Goal: Task Accomplishment & Management: Use online tool/utility

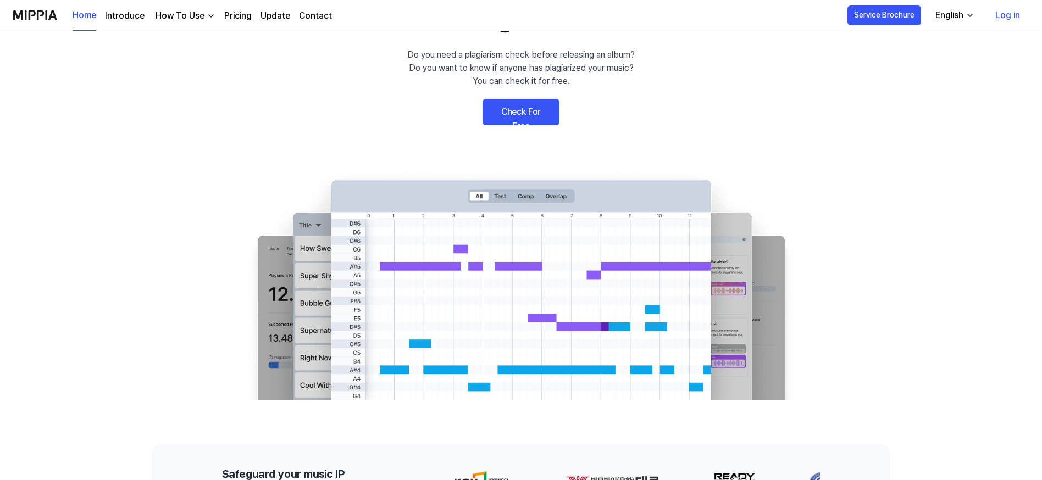
scroll to position [80, 0]
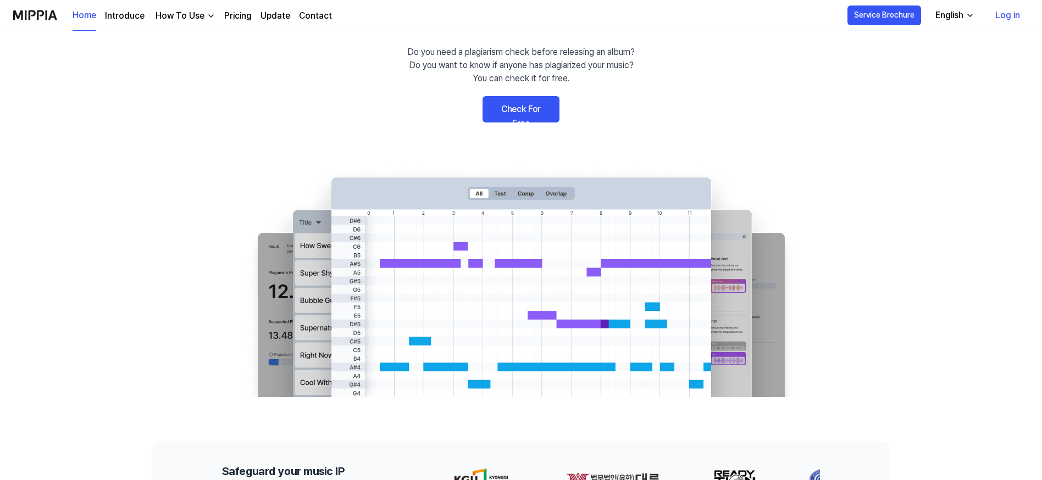
click at [512, 108] on link "Check For Free" at bounding box center [521, 109] width 77 height 26
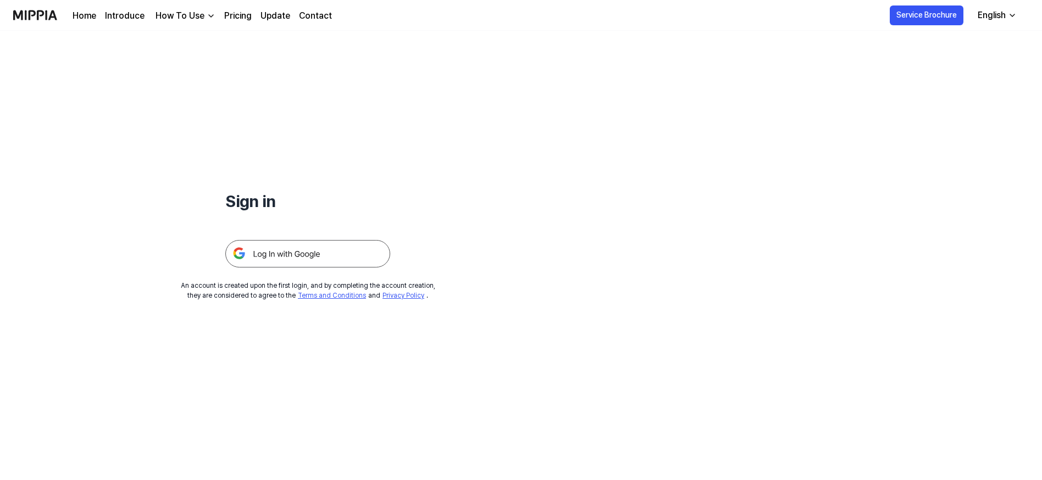
click at [273, 253] on img at bounding box center [307, 253] width 165 height 27
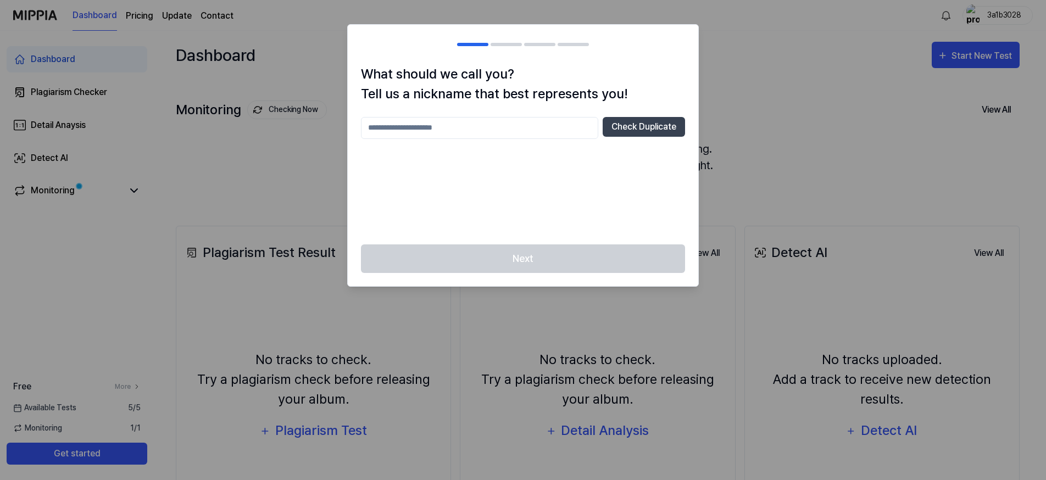
click at [436, 127] on input "text" at bounding box center [479, 128] width 237 height 22
drag, startPoint x: 423, startPoint y: 140, endPoint x: 459, endPoint y: 124, distance: 39.8
click at [459, 124] on input "*********" at bounding box center [479, 128] width 237 height 22
drag, startPoint x: 374, startPoint y: 128, endPoint x: 392, endPoint y: 128, distance: 18.1
click at [374, 128] on input "*********" at bounding box center [479, 128] width 237 height 22
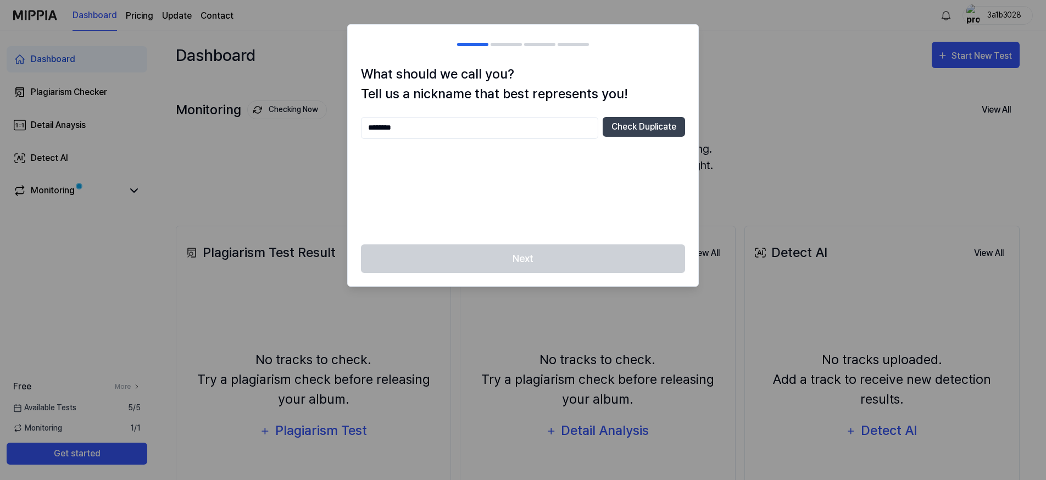
drag, startPoint x: 426, startPoint y: 120, endPoint x: 432, endPoint y: 124, distance: 6.7
click at [428, 122] on input "********" at bounding box center [479, 128] width 237 height 22
click at [447, 126] on input "********" at bounding box center [479, 128] width 237 height 22
type input "********"
drag, startPoint x: 645, startPoint y: 126, endPoint x: 682, endPoint y: 128, distance: 37.4
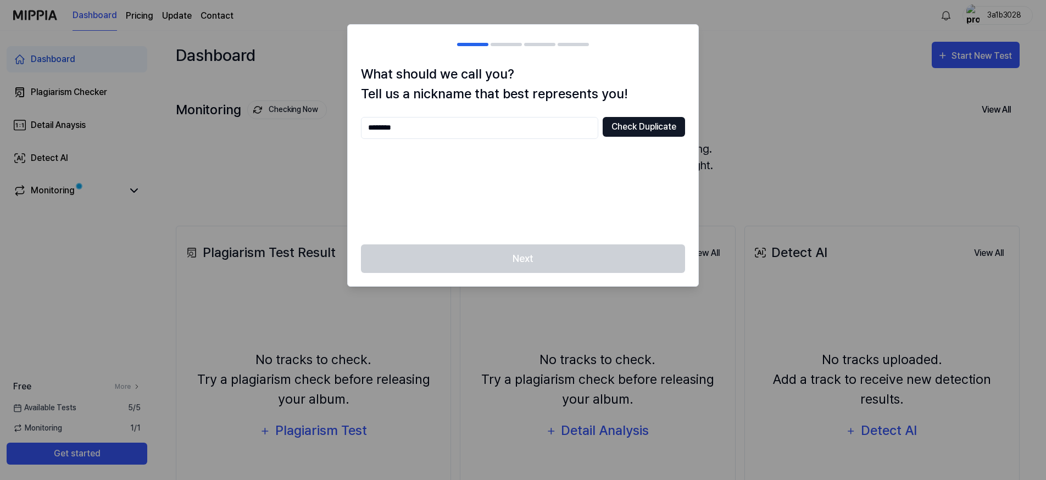
click at [644, 126] on button "Check Duplicate" at bounding box center [644, 127] width 82 height 20
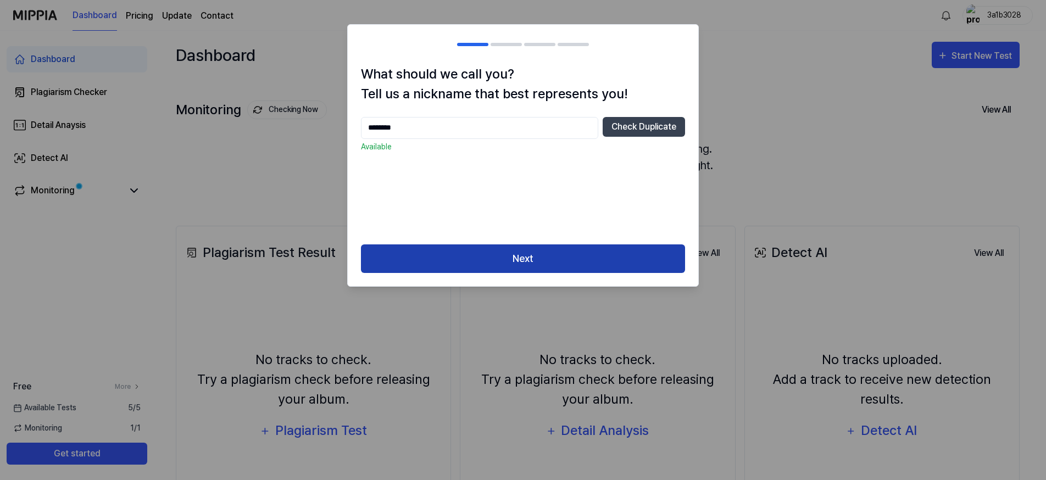
click at [522, 258] on button "Next" at bounding box center [523, 259] width 324 height 29
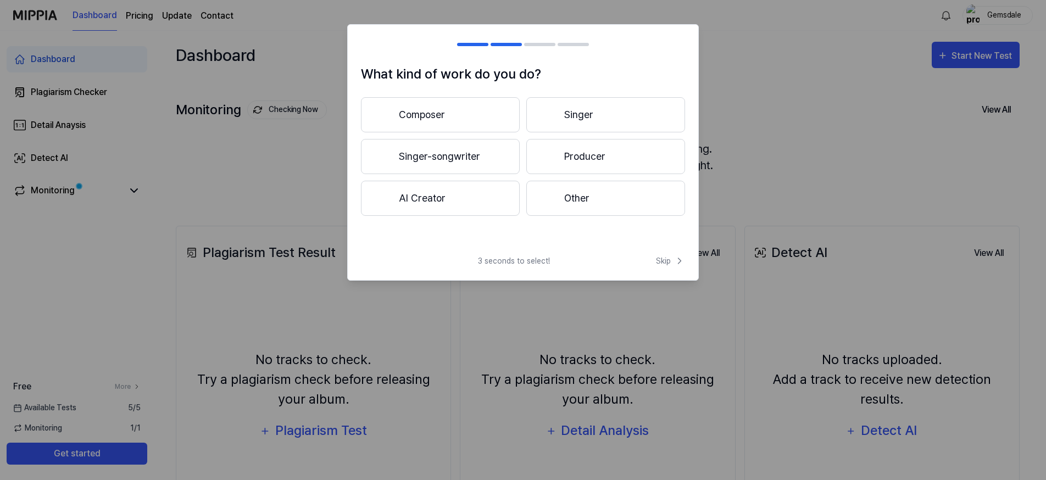
click at [428, 155] on button "Singer-songwriter" at bounding box center [440, 156] width 159 height 35
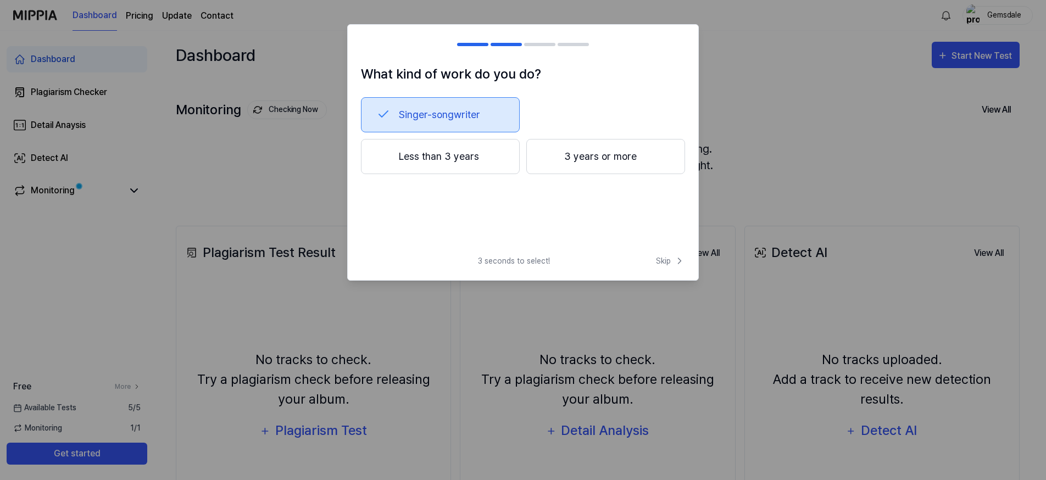
click at [447, 111] on button "Singer-songwriter" at bounding box center [440, 114] width 159 height 35
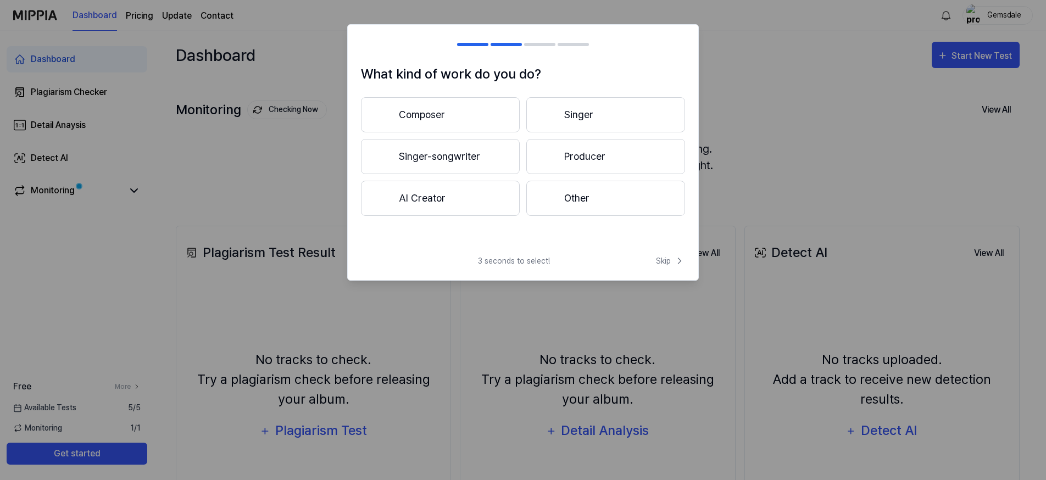
click at [456, 156] on button "Singer-songwriter" at bounding box center [440, 156] width 159 height 35
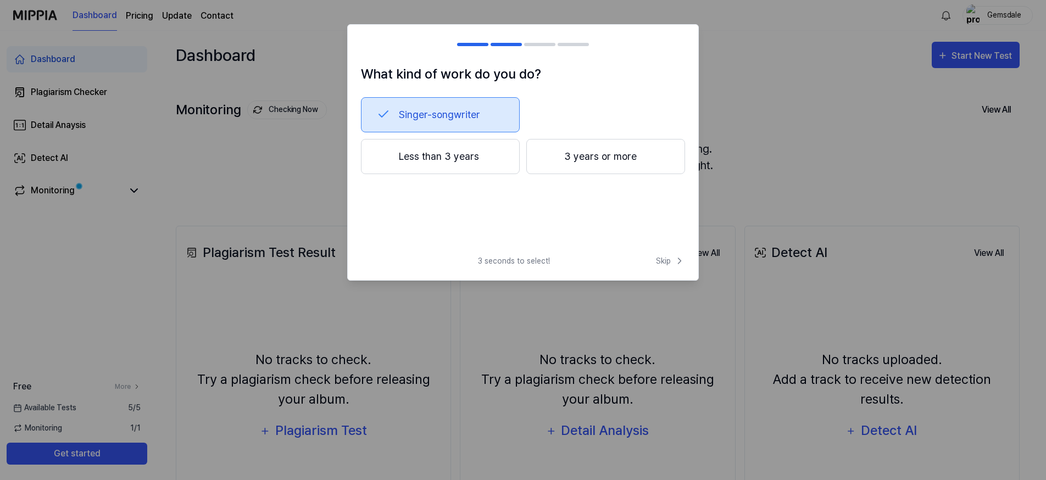
click at [547, 155] on div at bounding box center [548, 155] width 13 height 13
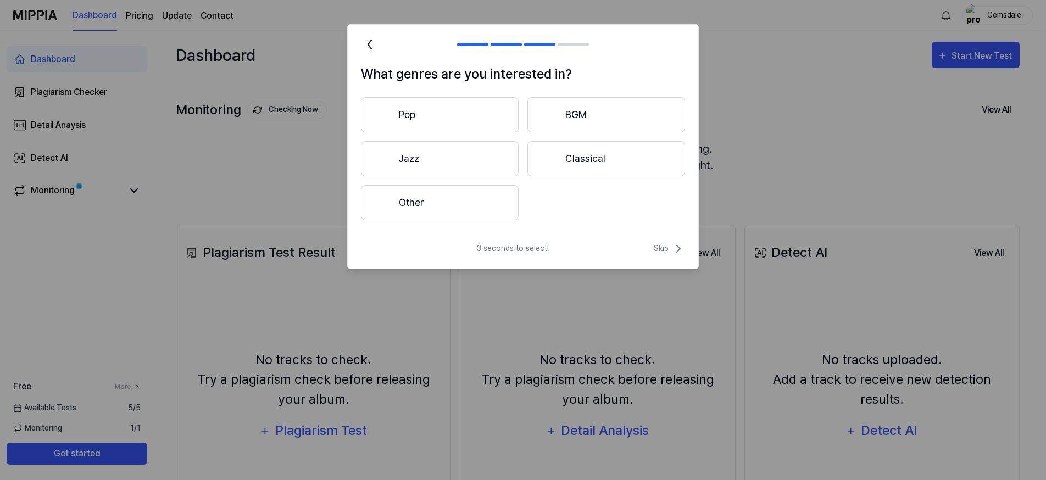
click at [427, 115] on button "Pop" at bounding box center [440, 114] width 158 height 35
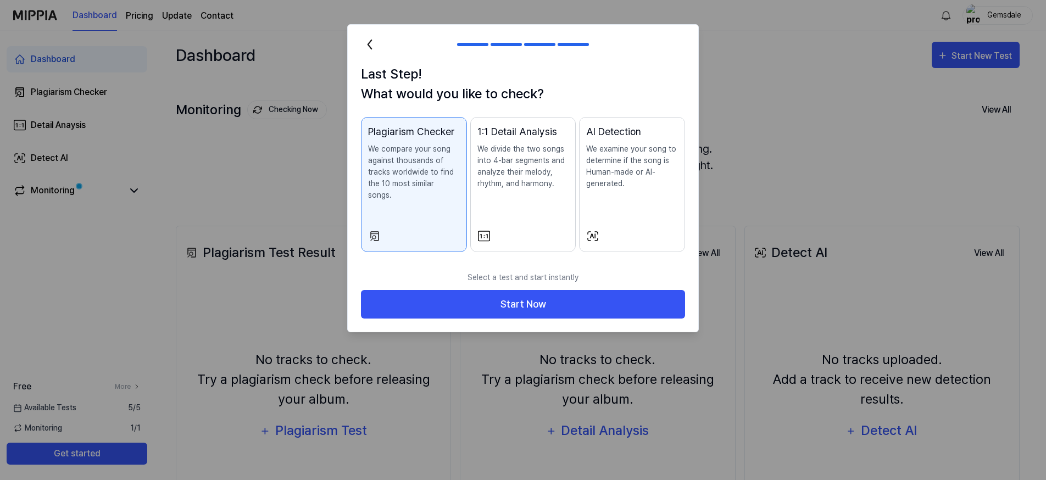
click at [514, 195] on div "1:1 Detail Analysis We divide the two songs into 4-bar segments and analyze the…" at bounding box center [524, 167] width 92 height 87
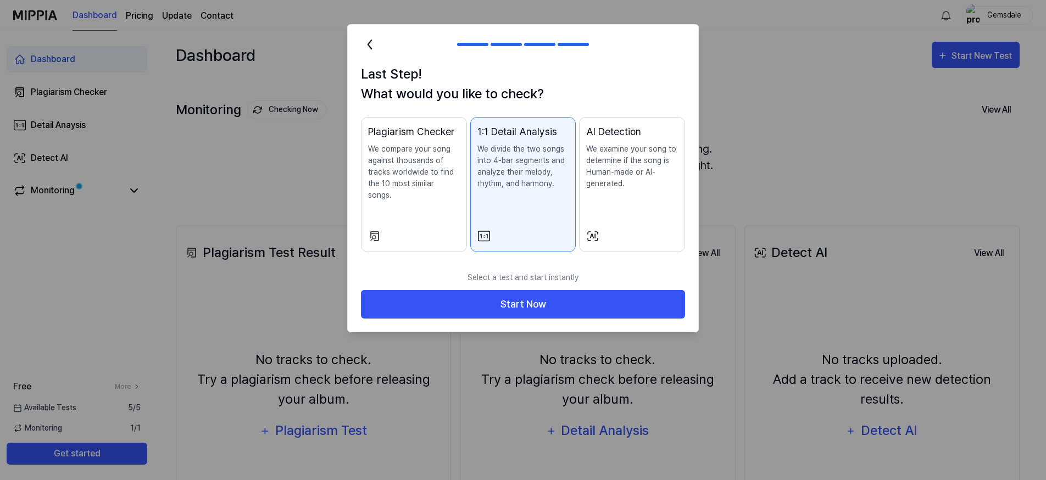
click at [612, 198] on div "AI Detection We examine your song to determine if the song is Human-made or AI-…" at bounding box center [632, 167] width 92 height 87
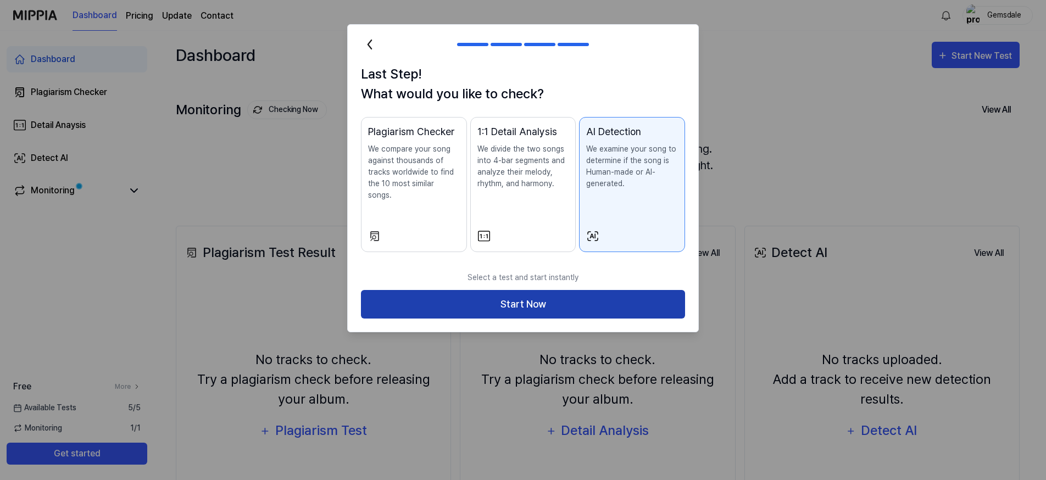
click at [521, 291] on button "Start Now" at bounding box center [523, 304] width 324 height 29
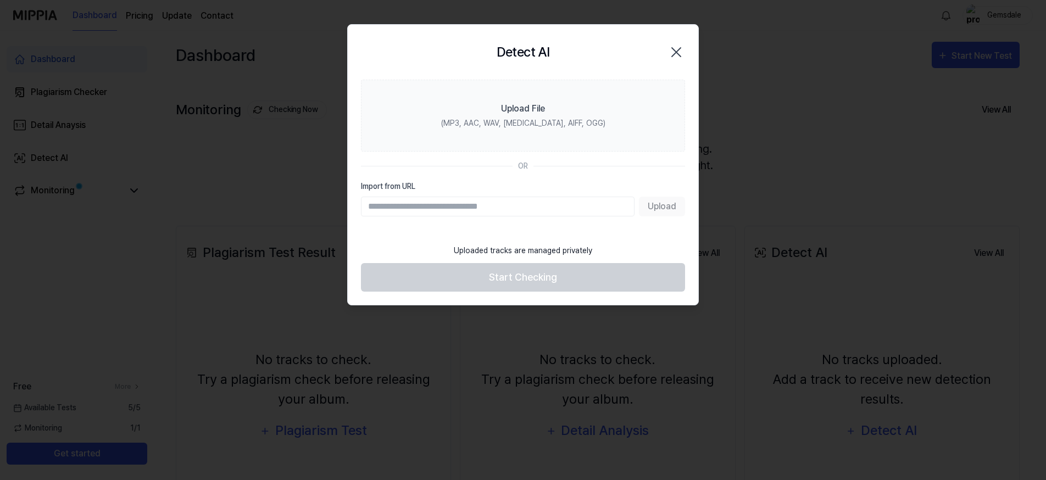
click at [409, 202] on input "Import from URL" at bounding box center [498, 207] width 274 height 20
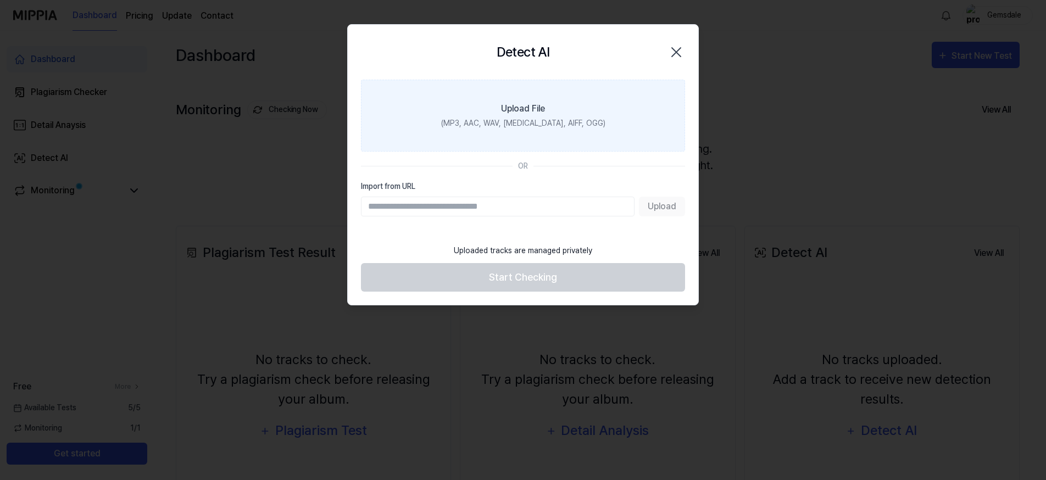
click at [517, 118] on div "(MP3, AAC, WAV, [MEDICAL_DATA], AIFF, OGG)" at bounding box center [523, 124] width 164 height 12
click at [0, 0] on input "Upload File (MP3, AAC, WAV, [MEDICAL_DATA], AIFF, OGG)" at bounding box center [0, 0] width 0 height 0
click at [528, 112] on div "Upload File" at bounding box center [523, 108] width 44 height 13
click at [0, 0] on input "Upload File (MP3, AAC, WAV, [MEDICAL_DATA], AIFF, OGG)" at bounding box center [0, 0] width 0 height 0
click at [574, 145] on label "Upload File (MP3, AAC, WAV, [MEDICAL_DATA], AIFF, OGG)" at bounding box center [523, 116] width 324 height 72
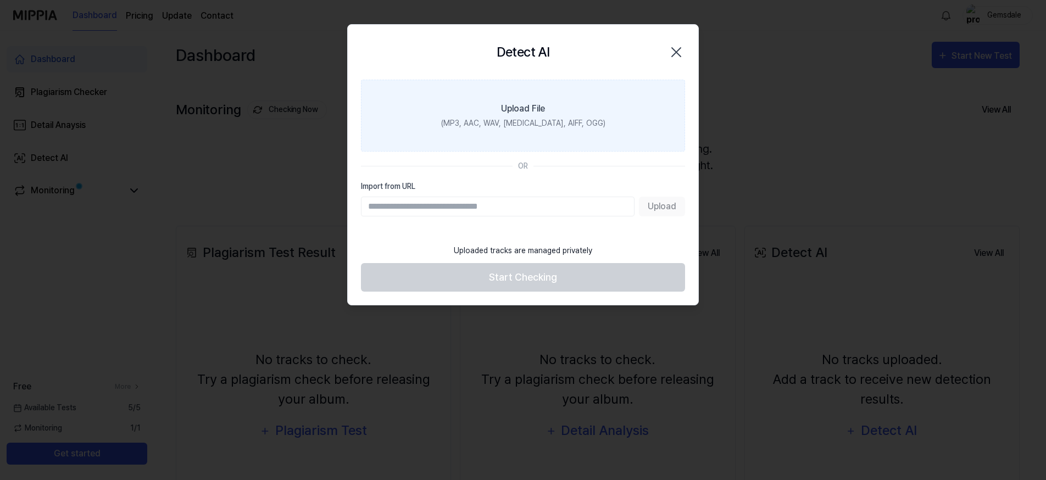
click at [0, 0] on input "Upload File (MP3, AAC, WAV, [MEDICAL_DATA], AIFF, OGG)" at bounding box center [0, 0] width 0 height 0
click at [523, 109] on div "Upload File" at bounding box center [523, 108] width 44 height 13
click at [0, 0] on input "Upload File (MP3, AAC, WAV, [MEDICAL_DATA], AIFF, OGG)" at bounding box center [0, 0] width 0 height 0
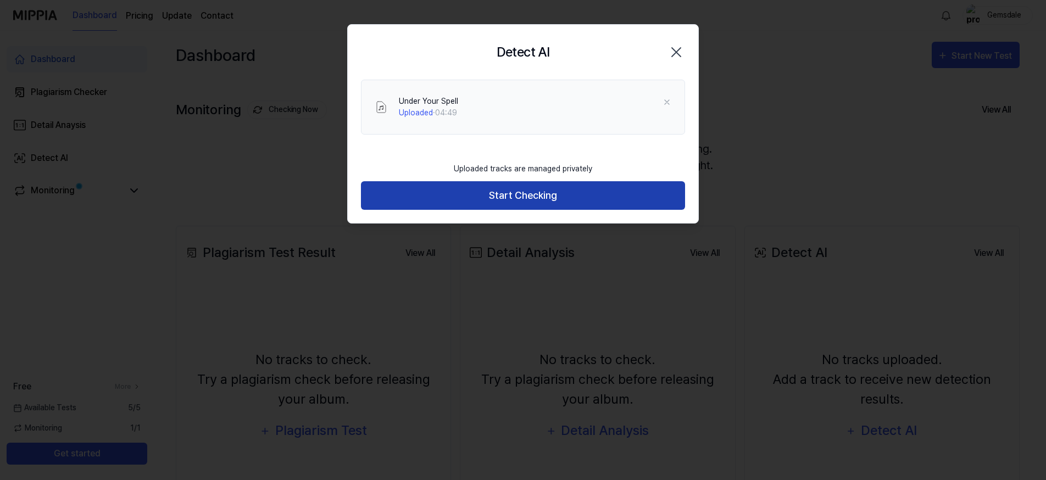
click at [531, 192] on button "Start Checking" at bounding box center [523, 195] width 324 height 29
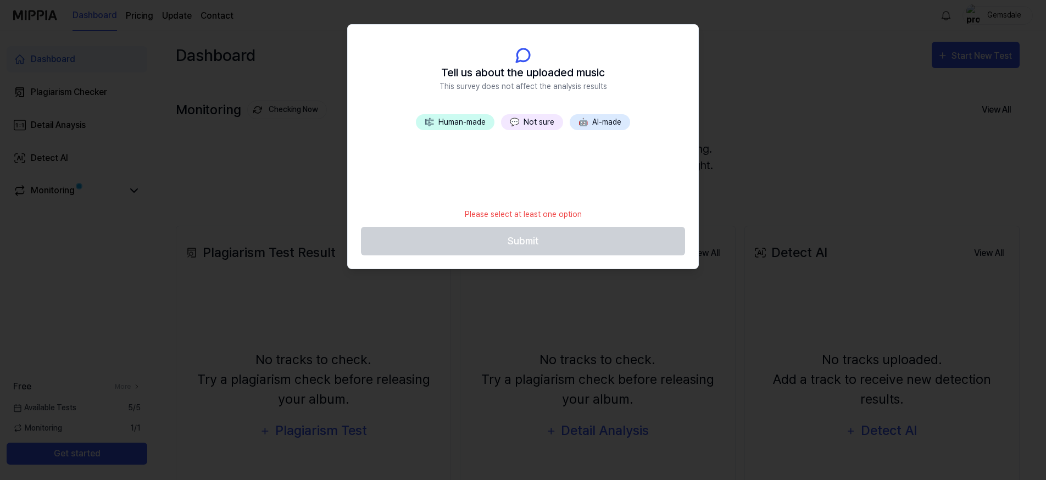
click at [538, 121] on button "💬 Not sure" at bounding box center [532, 122] width 62 height 16
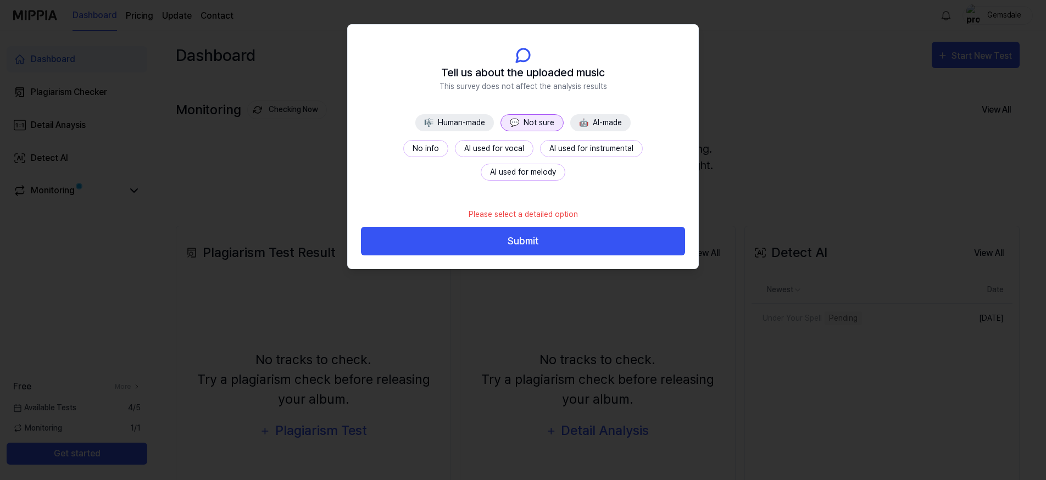
click at [465, 120] on button "🎼 Human-made" at bounding box center [454, 122] width 79 height 17
click at [509, 148] on button "AI used for vocal" at bounding box center [509, 148] width 79 height 17
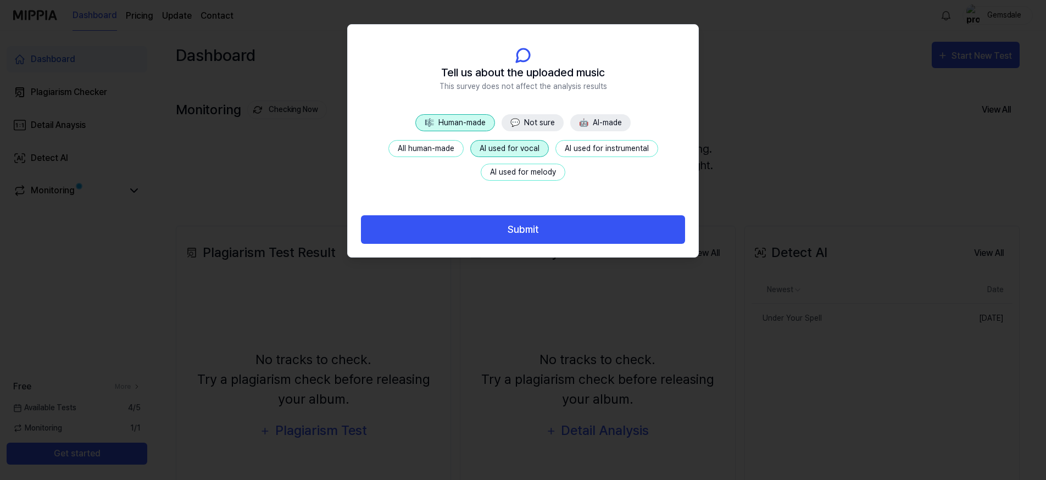
click at [582, 149] on button "AI used for instrumental" at bounding box center [607, 148] width 103 height 17
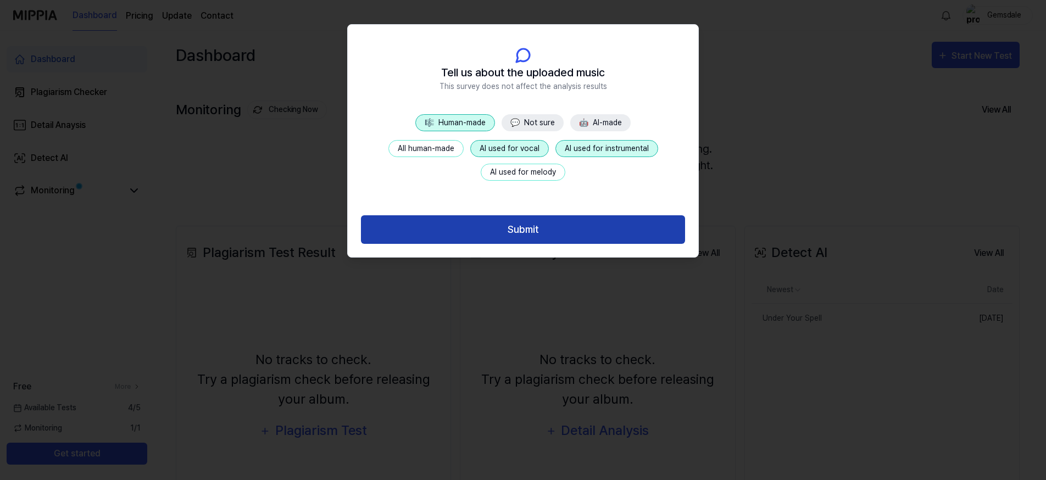
click at [522, 228] on button "Submit" at bounding box center [523, 229] width 324 height 29
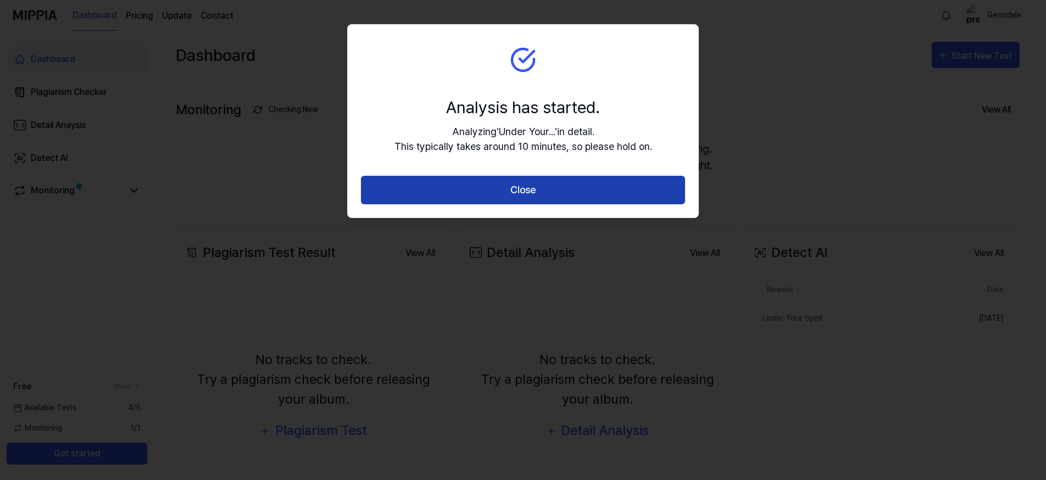
click at [518, 186] on button "Close" at bounding box center [523, 190] width 324 height 29
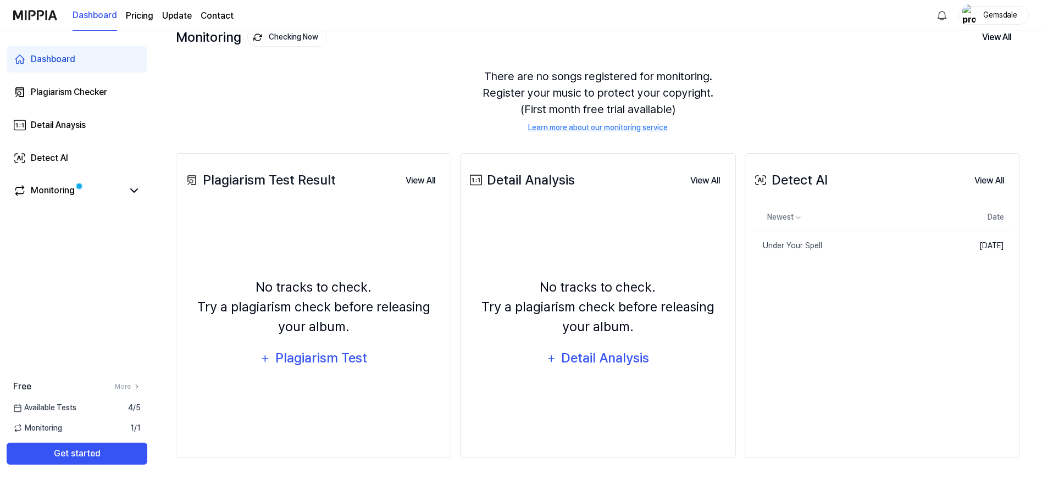
scroll to position [73, 0]
click at [134, 189] on icon at bounding box center [134, 190] width 13 height 13
click at [134, 189] on icon at bounding box center [134, 190] width 7 height 3
click at [49, 189] on div "Monitoring" at bounding box center [53, 190] width 44 height 13
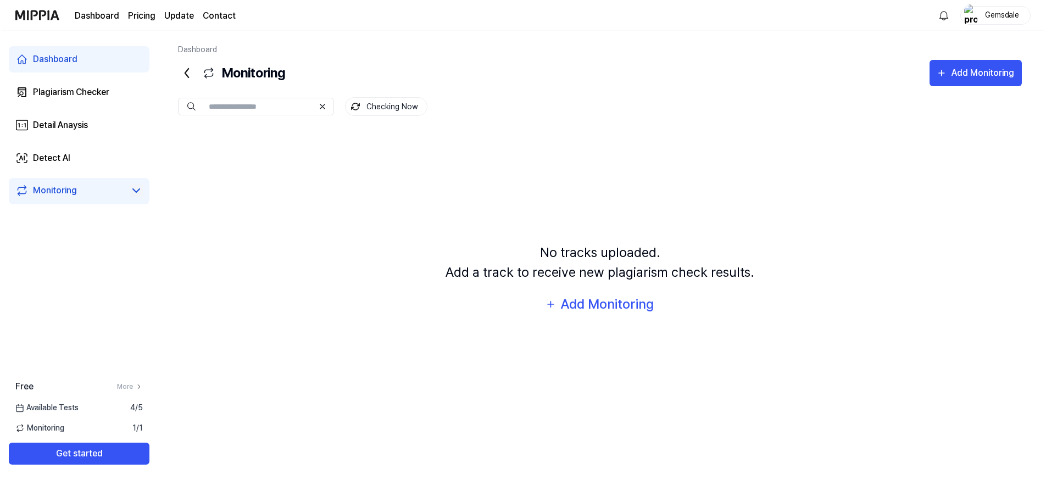
scroll to position [0, 0]
click at [58, 90] on div "Plagiarism Checker" at bounding box center [69, 92] width 76 height 13
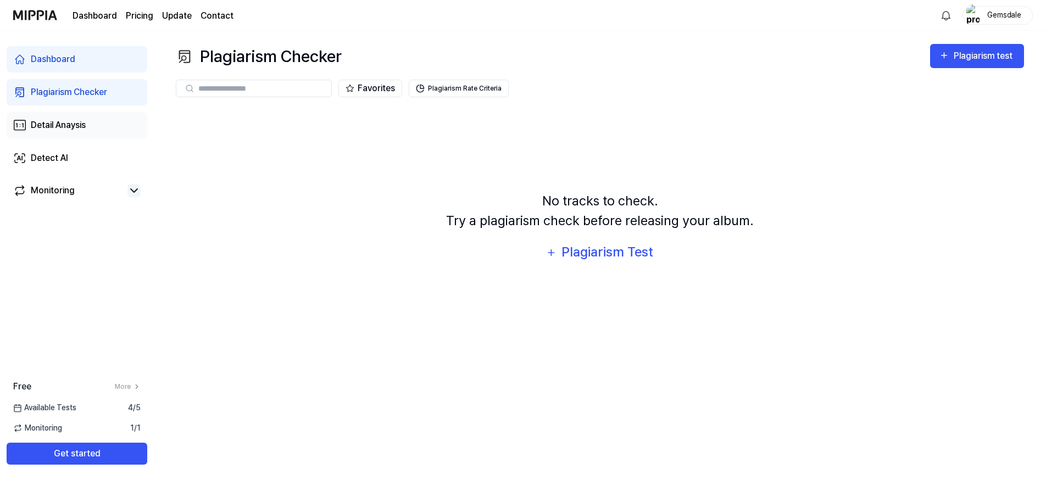
click at [42, 125] on div "Detail Anaysis" at bounding box center [58, 125] width 55 height 13
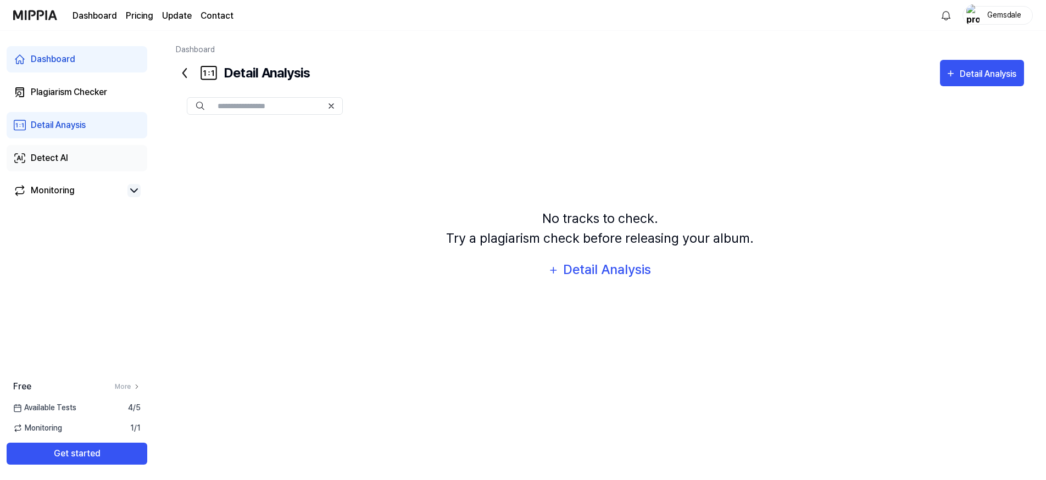
click at [42, 156] on div "Detect AI" at bounding box center [49, 158] width 37 height 13
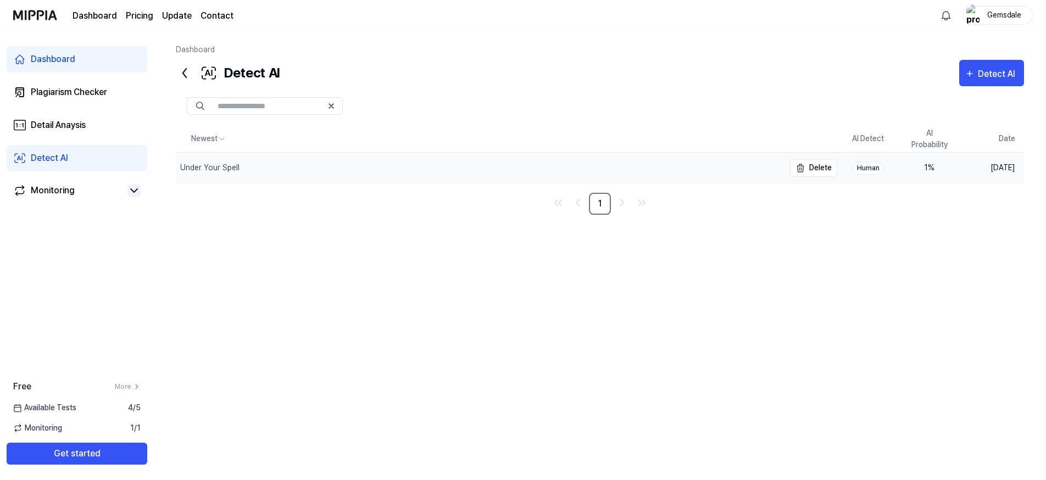
click at [643, 167] on div "Under Your Spell" at bounding box center [480, 168] width 609 height 31
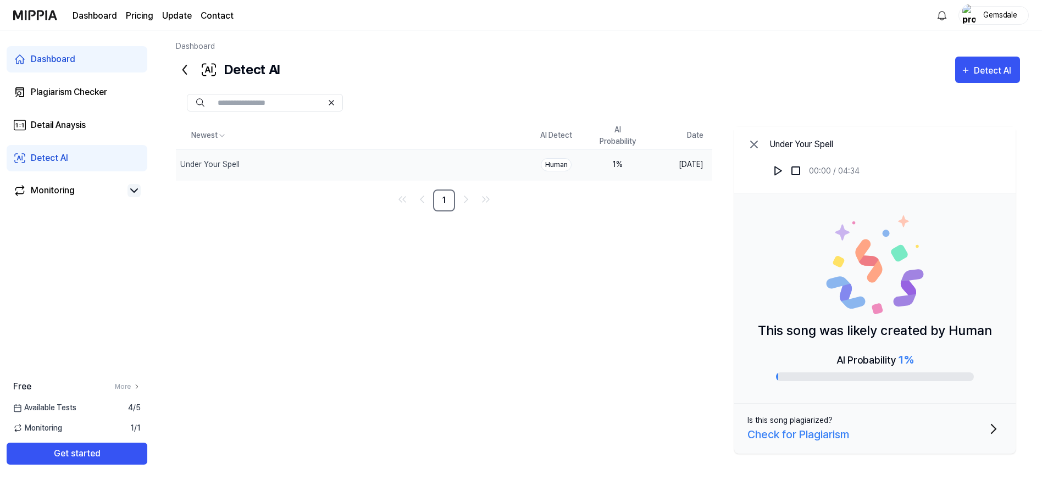
scroll to position [3, 0]
click at [816, 434] on div "Check for Plagiarism" at bounding box center [798, 434] width 102 height 16
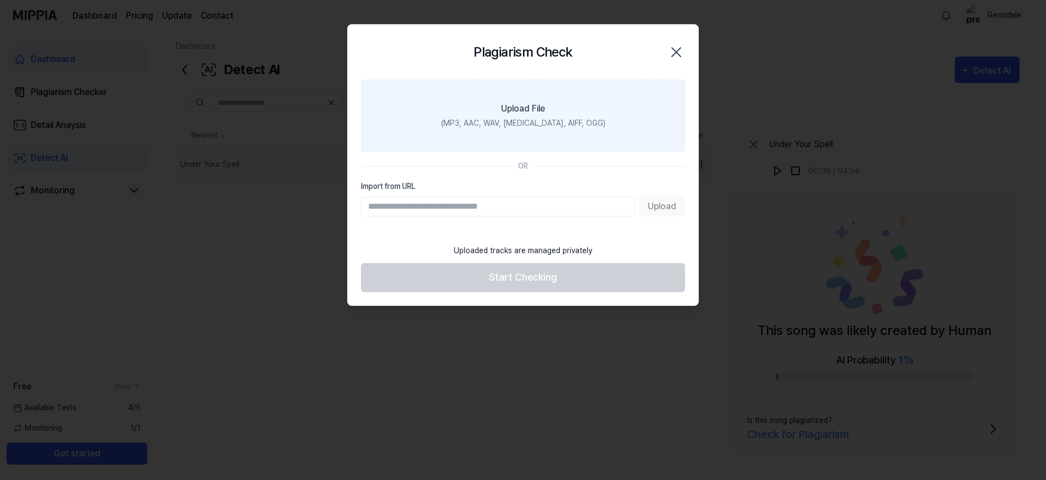
click at [510, 115] on label "Upload File (MP3, AAC, WAV, [MEDICAL_DATA], AIFF, OGG)" at bounding box center [523, 116] width 324 height 72
click at [0, 0] on input "Upload File (MP3, AAC, WAV, [MEDICAL_DATA], AIFF, OGG)" at bounding box center [0, 0] width 0 height 0
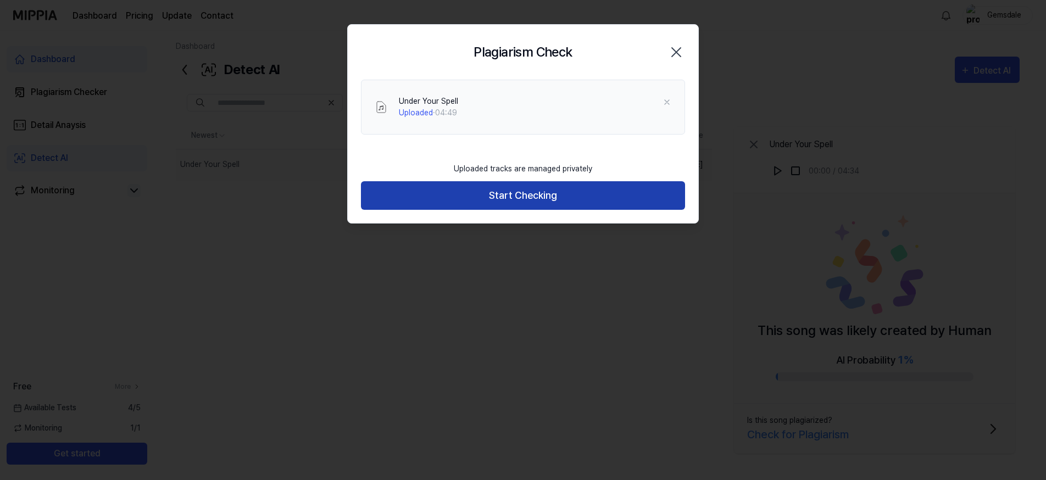
click at [519, 195] on button "Start Checking" at bounding box center [523, 195] width 324 height 29
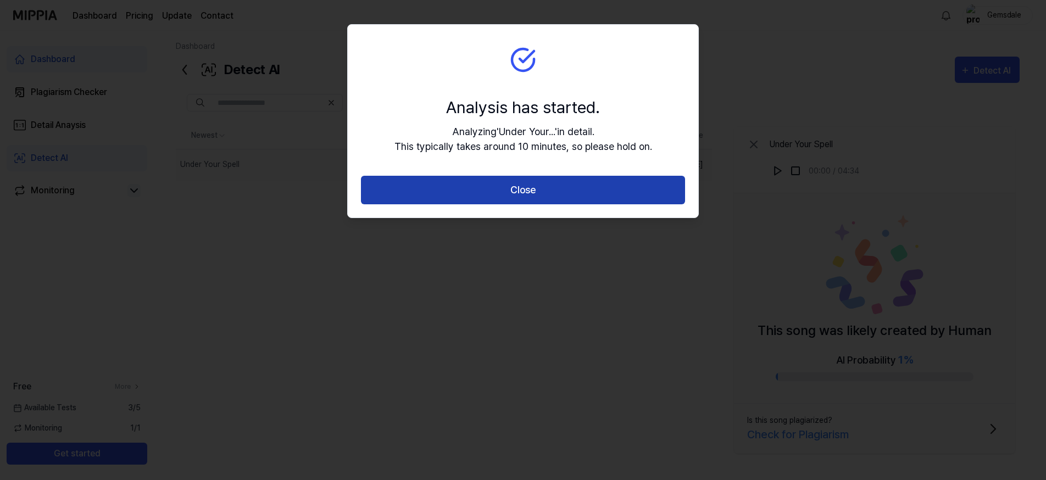
click at [517, 191] on button "Close" at bounding box center [523, 190] width 324 height 29
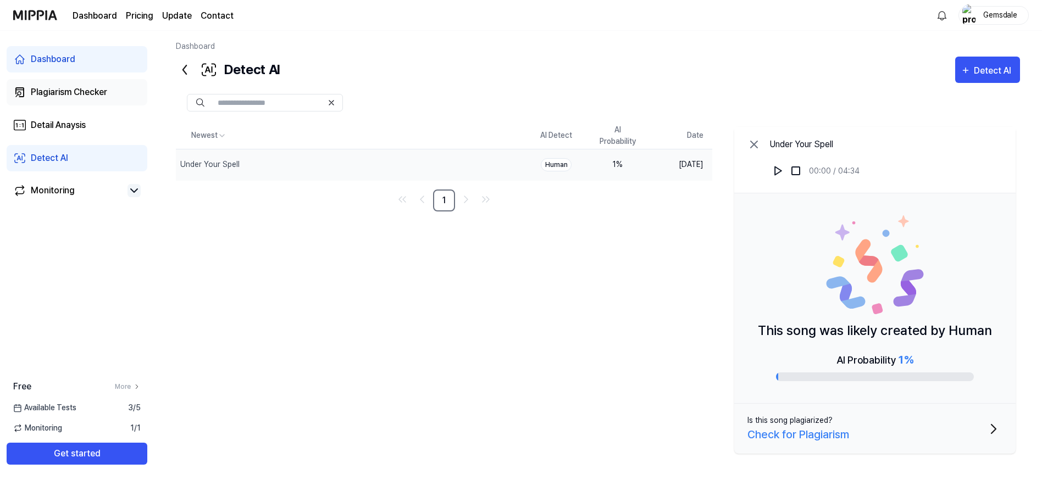
click at [68, 91] on div "Plagiarism Checker" at bounding box center [69, 92] width 76 height 13
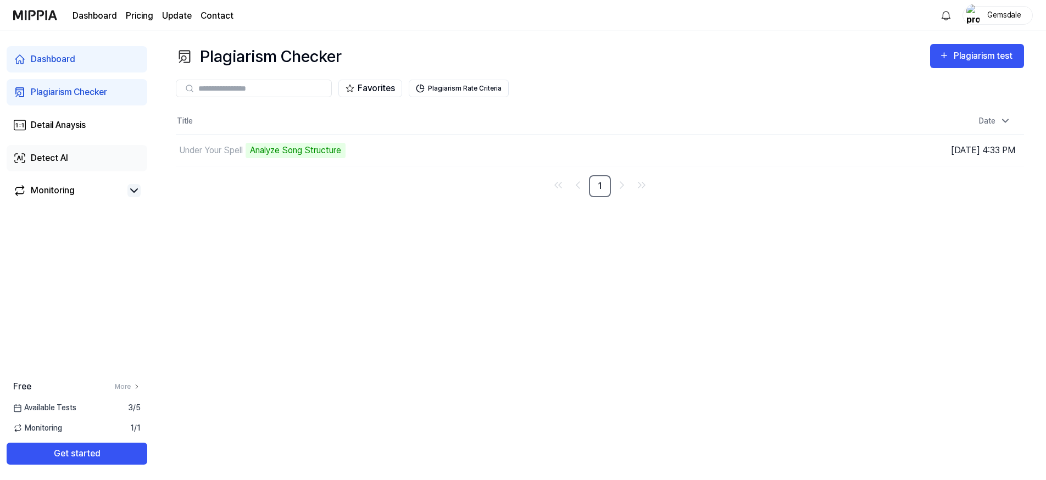
click at [52, 158] on div "Detect AI" at bounding box center [49, 158] width 37 height 13
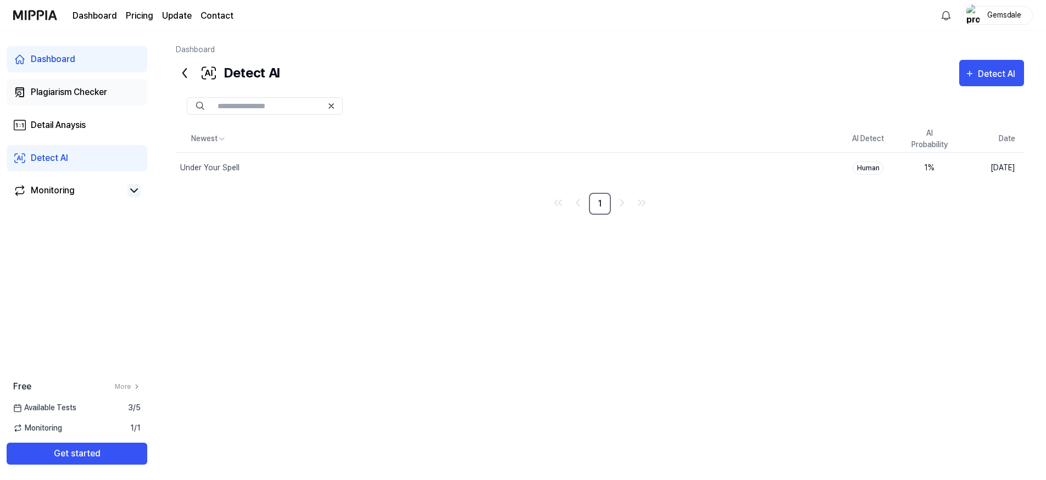
click at [67, 89] on div "Plagiarism Checker" at bounding box center [69, 92] width 76 height 13
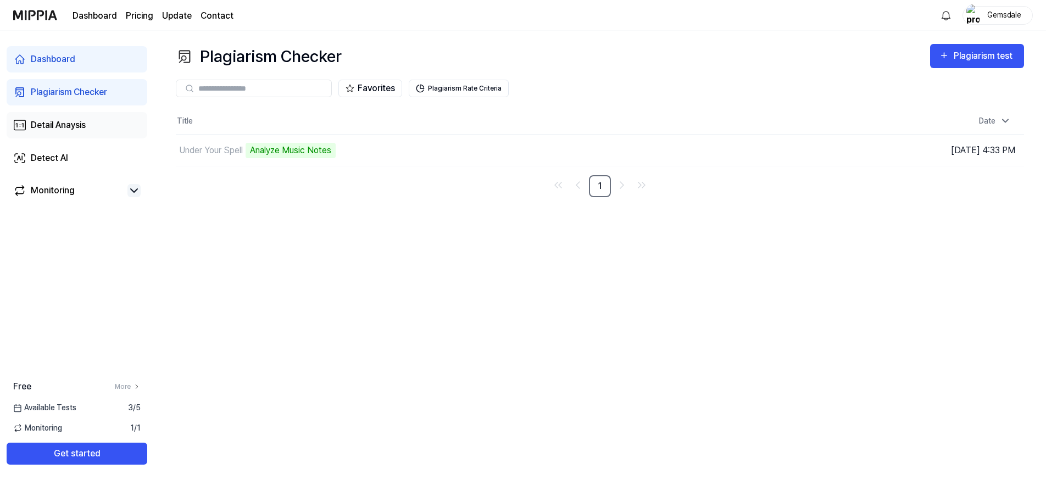
click at [43, 124] on div "Detail Anaysis" at bounding box center [58, 125] width 55 height 13
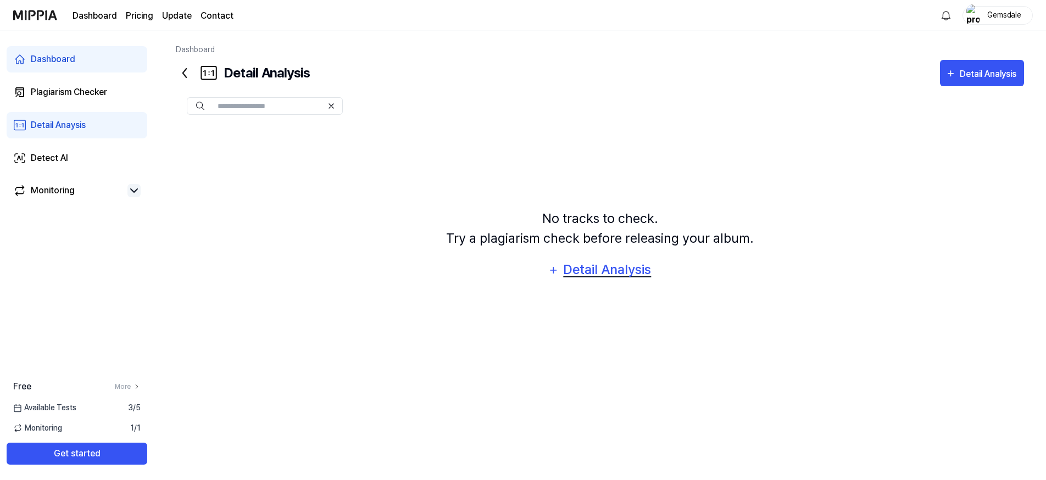
click at [587, 270] on div "Detail Analysis" at bounding box center [608, 269] width 90 height 21
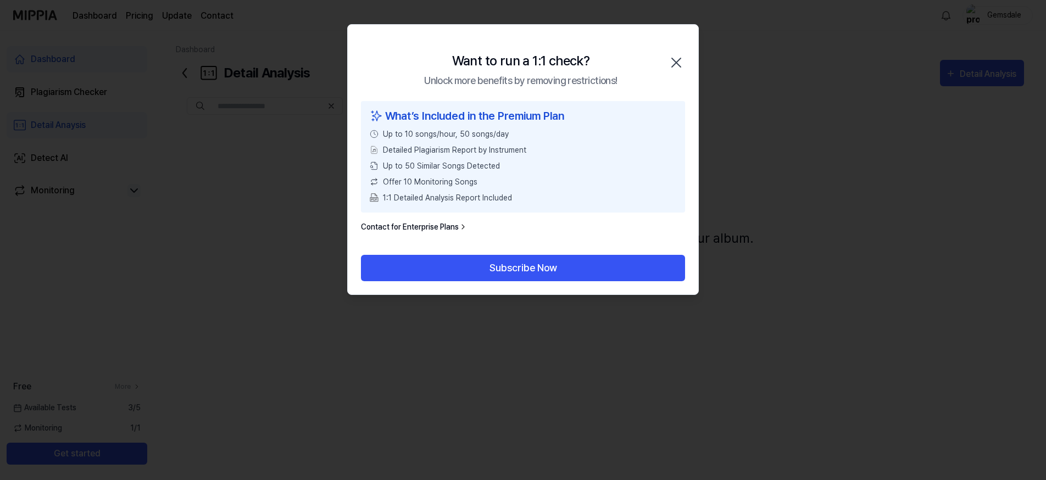
click at [679, 60] on icon "button" at bounding box center [676, 62] width 9 height 9
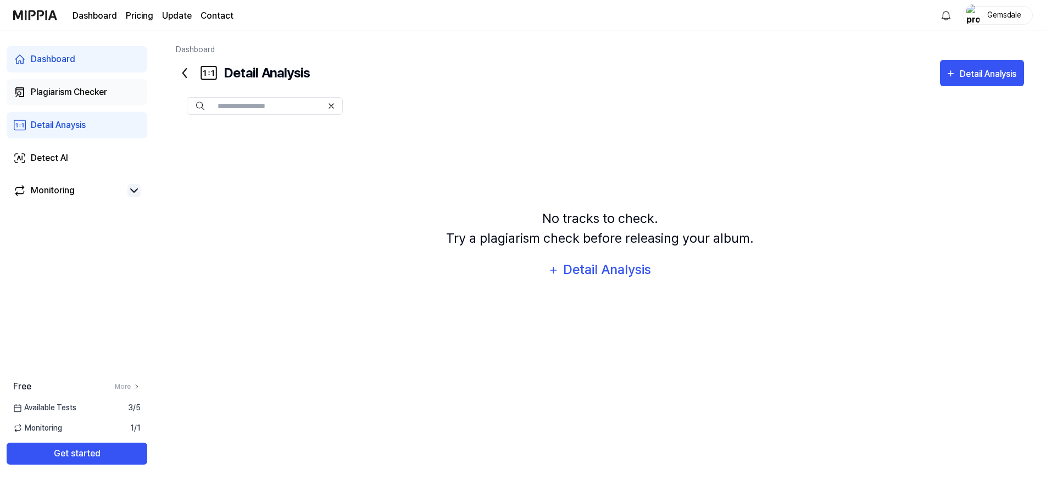
click at [47, 88] on div "Plagiarism Checker" at bounding box center [69, 92] width 76 height 13
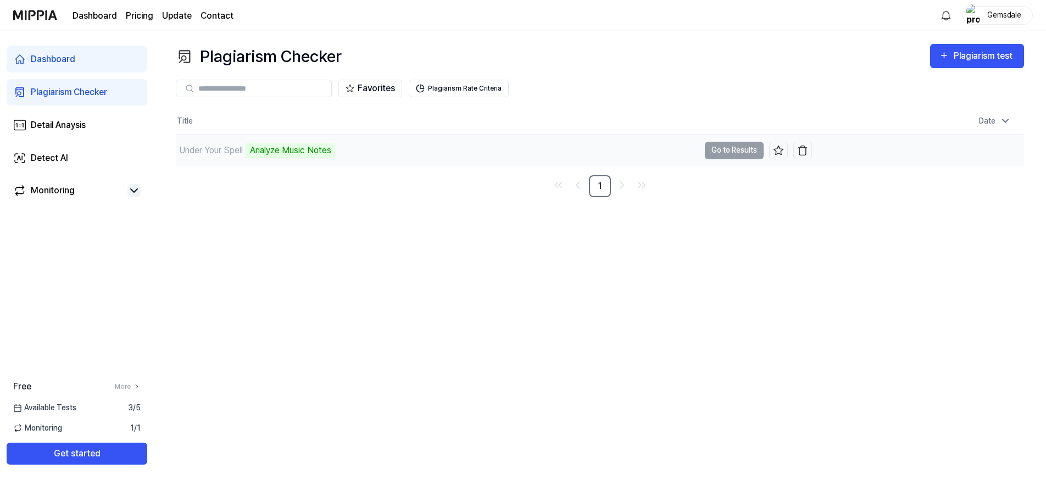
click at [296, 148] on div "Analyze Music Notes" at bounding box center [291, 150] width 90 height 15
click at [47, 157] on div "Detect AI" at bounding box center [49, 158] width 37 height 13
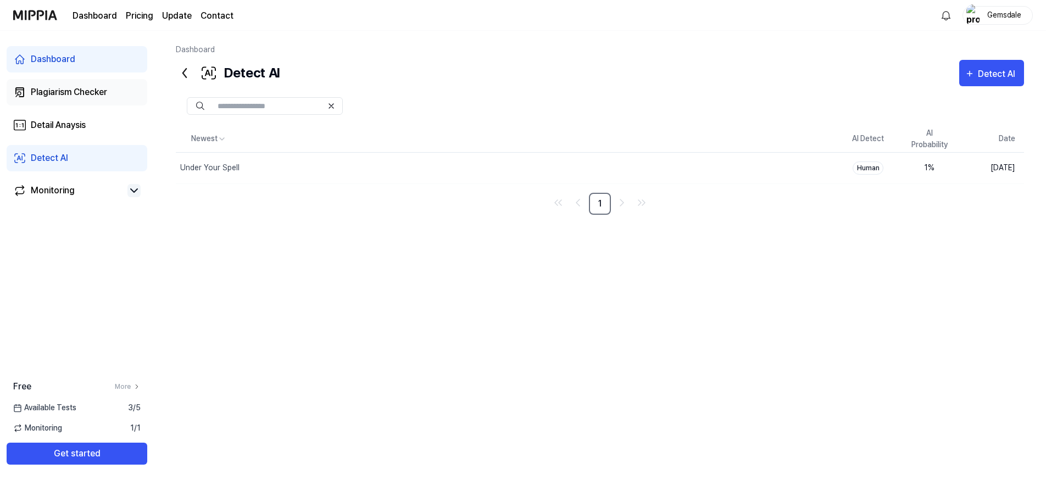
click at [57, 91] on div "Plagiarism Checker" at bounding box center [69, 92] width 76 height 13
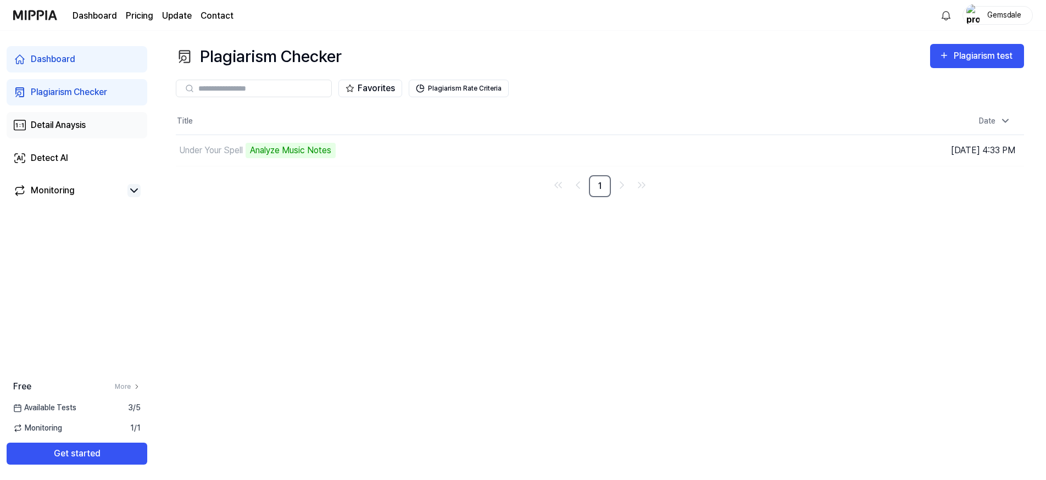
click at [52, 124] on div "Detail Anaysis" at bounding box center [58, 125] width 55 height 13
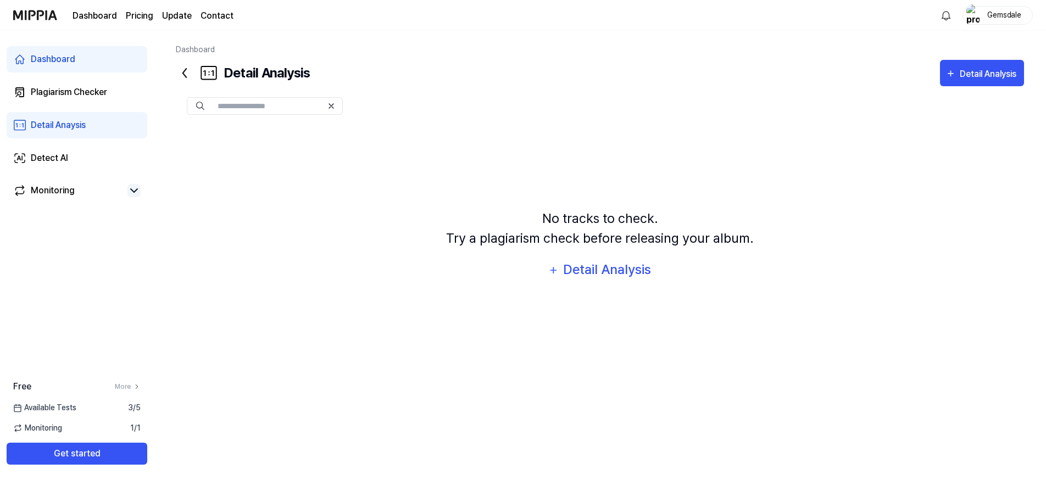
click at [53, 57] on div "Dashboard" at bounding box center [53, 59] width 45 height 13
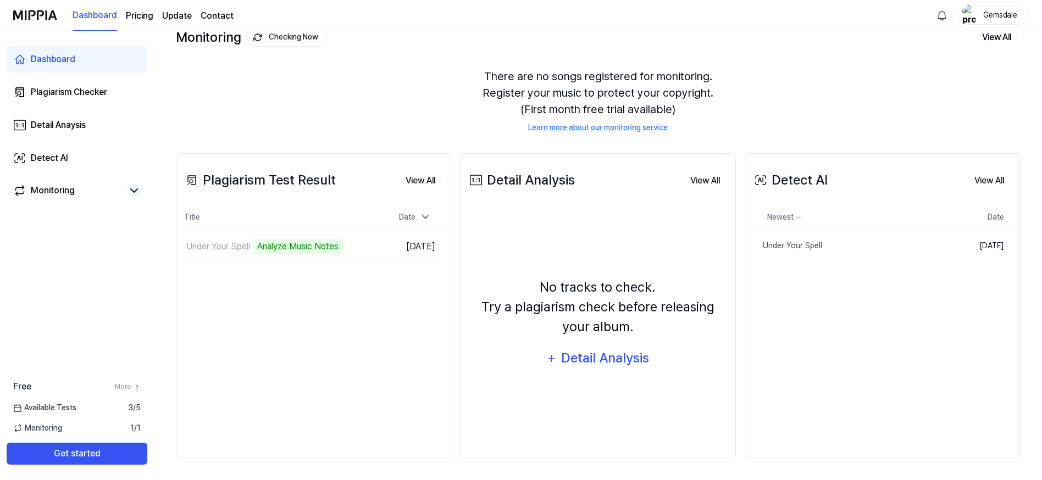
scroll to position [73, 0]
click at [779, 245] on div "Under Your Spell" at bounding box center [787, 246] width 70 height 12
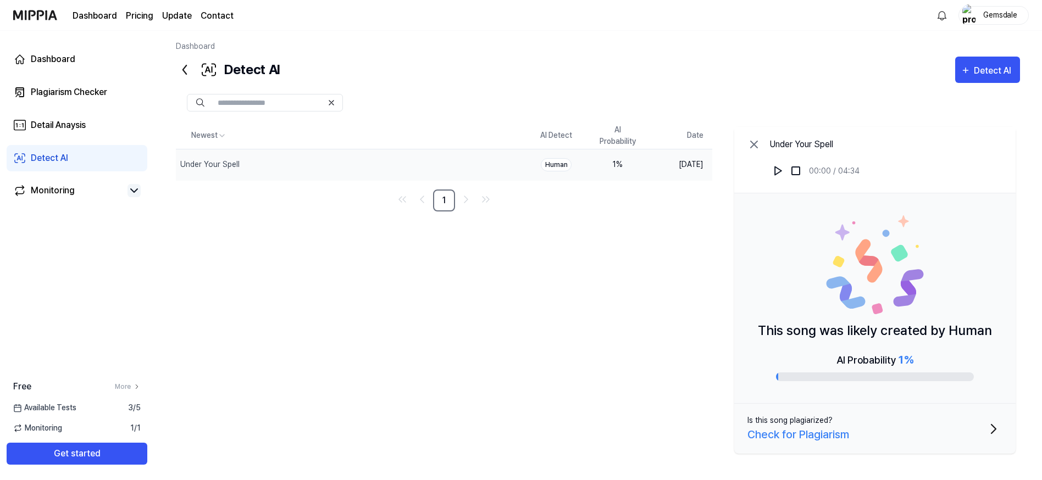
scroll to position [3, 0]
click at [826, 434] on div "Check for Plagiarism" at bounding box center [798, 434] width 102 height 16
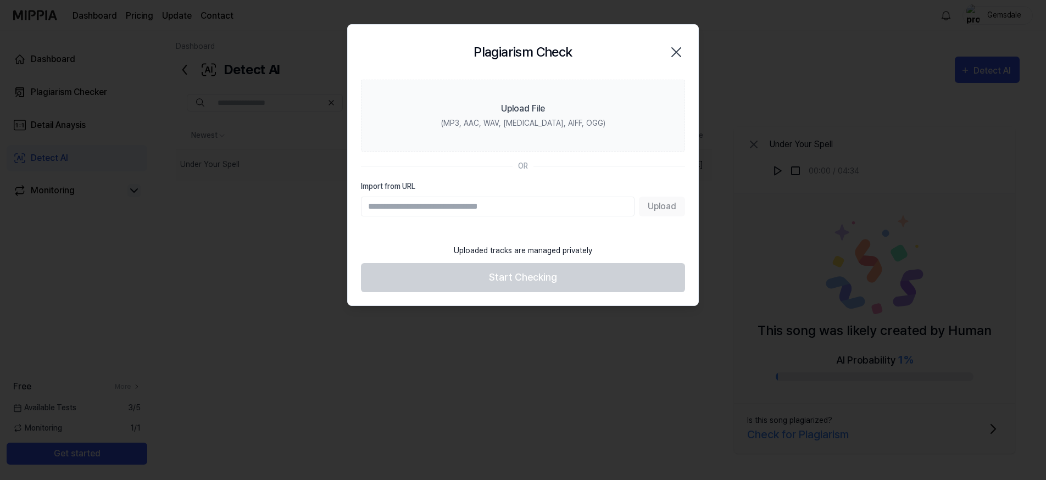
click at [678, 51] on icon "button" at bounding box center [676, 52] width 9 height 9
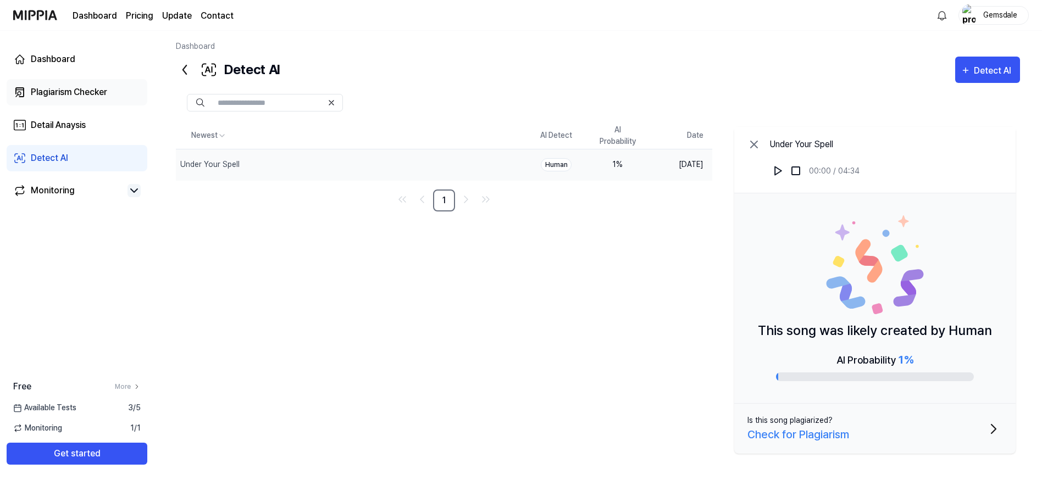
click at [58, 90] on div "Plagiarism Checker" at bounding box center [69, 92] width 76 height 13
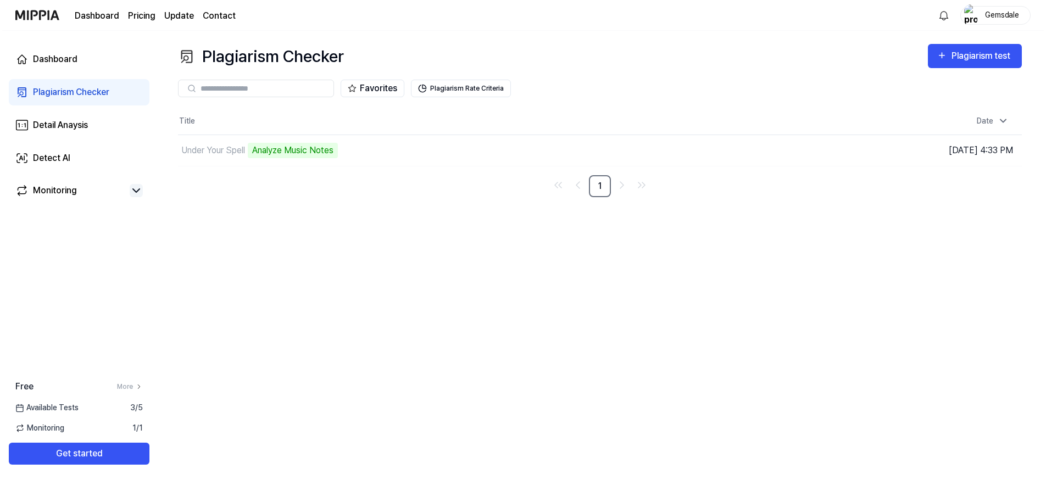
scroll to position [0, 0]
click at [602, 188] on link "1" at bounding box center [600, 186] width 22 height 22
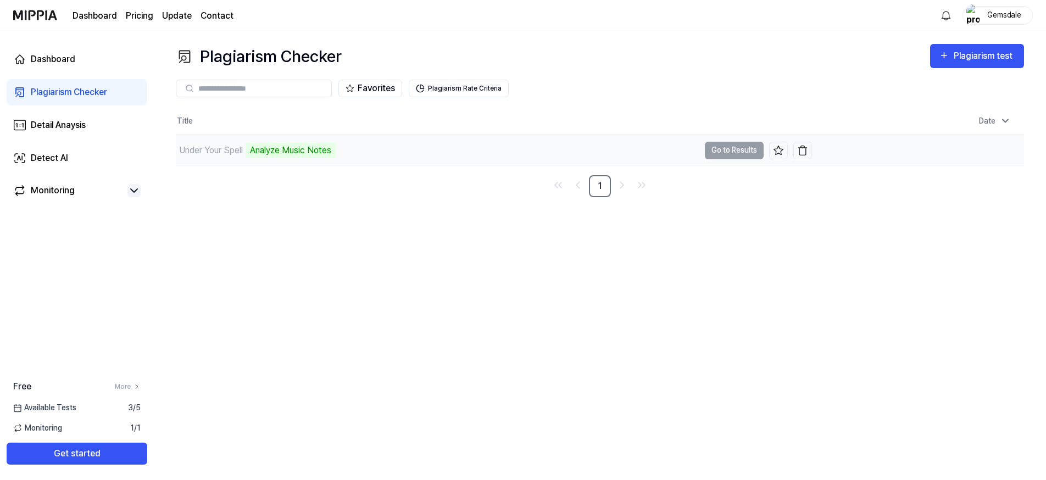
click at [210, 151] on div "Under Your Spell" at bounding box center [211, 150] width 64 height 13
click at [197, 150] on div "Under Your Spell" at bounding box center [211, 150] width 64 height 13
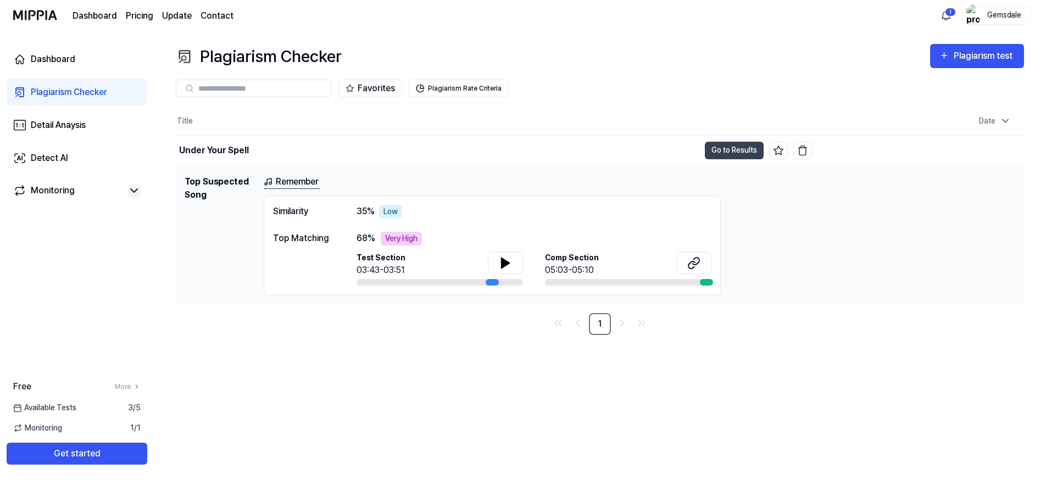
click at [575, 259] on span "Comp Section" at bounding box center [572, 258] width 54 height 12
click at [707, 284] on div at bounding box center [706, 282] width 13 height 7
drag, startPoint x: 705, startPoint y: 283, endPoint x: 665, endPoint y: 282, distance: 39.6
click at [667, 282] on div at bounding box center [628, 282] width 167 height 7
click at [665, 281] on div at bounding box center [628, 282] width 167 height 7
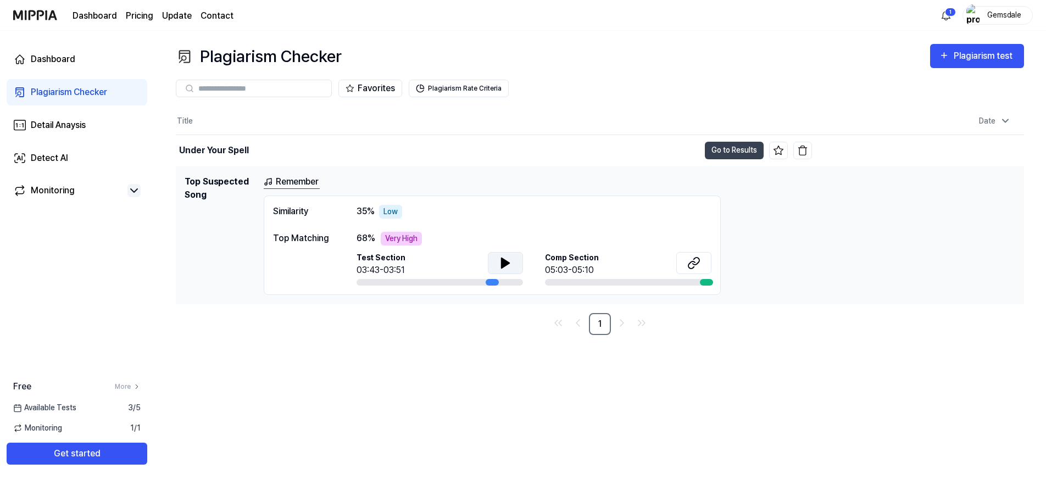
click at [505, 263] on icon at bounding box center [506, 263] width 8 height 10
click at [697, 262] on icon at bounding box center [694, 263] width 13 height 13
click at [203, 179] on h1 "Top Suspected Song" at bounding box center [220, 235] width 70 height 120
click at [375, 258] on span "Test Section" at bounding box center [381, 258] width 49 height 12
click at [405, 237] on div "Very High" at bounding box center [401, 239] width 41 height 14
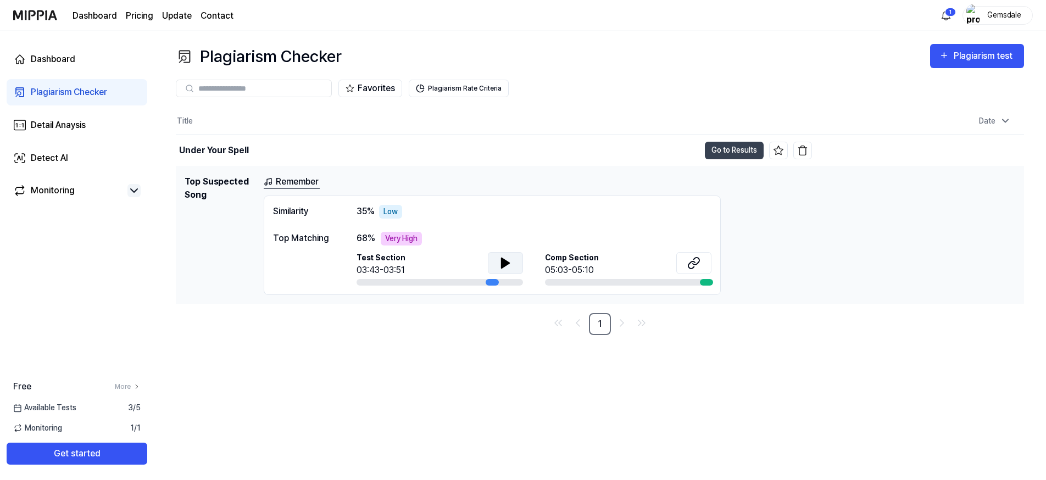
click at [319, 237] on div "Top Matching" at bounding box center [304, 238] width 62 height 13
click at [397, 239] on div "Very High" at bounding box center [401, 239] width 41 height 14
click at [444, 88] on button "Plagiarism Rate Criteria" at bounding box center [459, 89] width 100 height 18
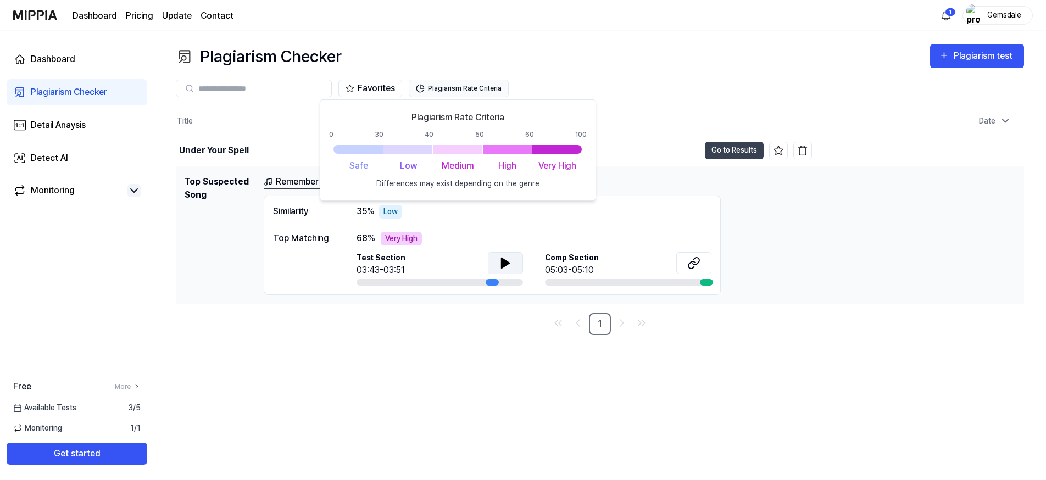
click at [440, 86] on button "Plagiarism Rate Criteria" at bounding box center [459, 89] width 100 height 18
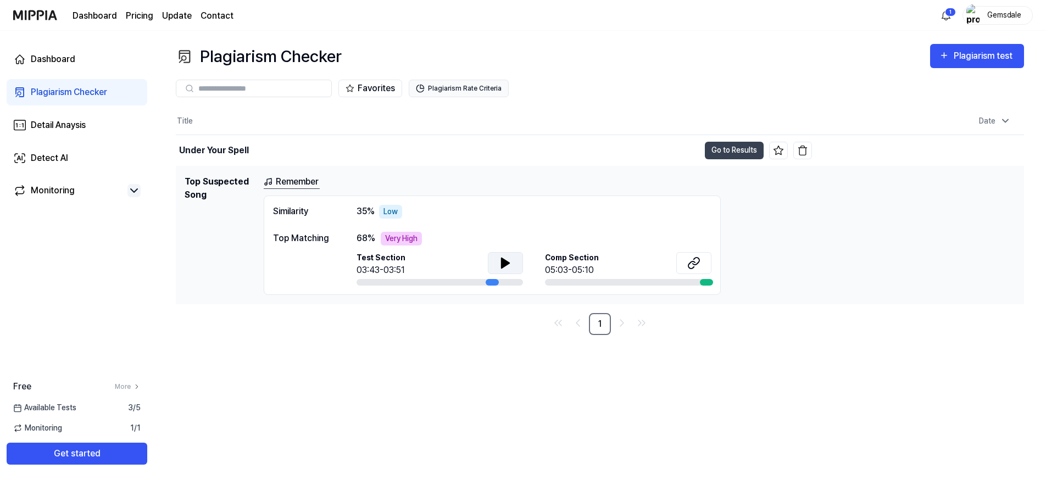
click at [440, 86] on button "Plagiarism Rate Criteria" at bounding box center [459, 89] width 100 height 18
click at [444, 88] on button "Plagiarism Rate Criteria" at bounding box center [459, 89] width 100 height 18
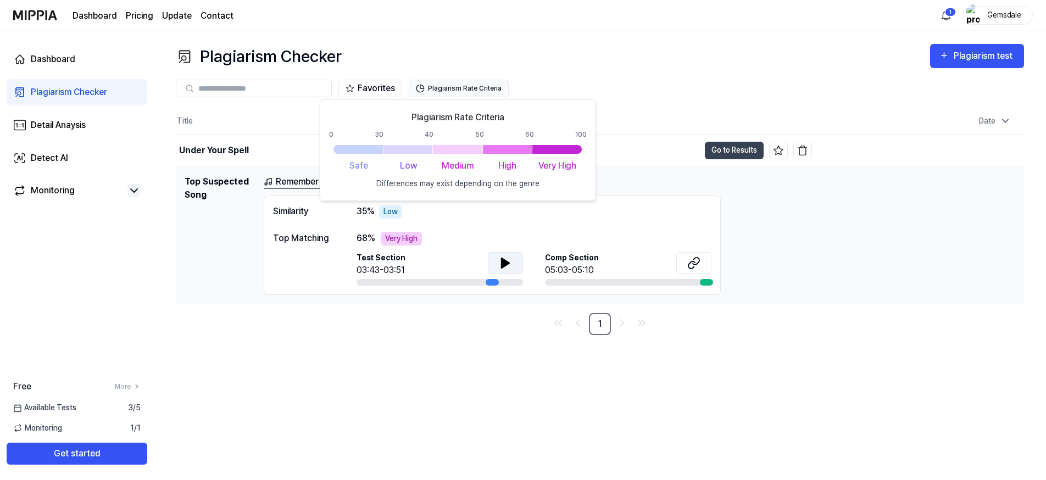
click at [420, 88] on icon at bounding box center [422, 87] width 4 height 4
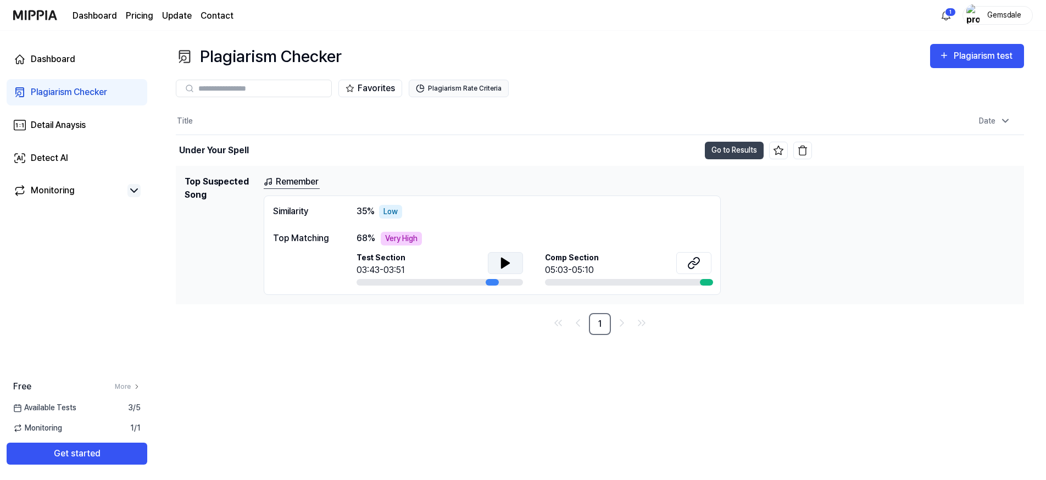
click at [420, 88] on icon at bounding box center [422, 87] width 4 height 4
click at [319, 153] on div "Under Your Spell" at bounding box center [438, 150] width 524 height 31
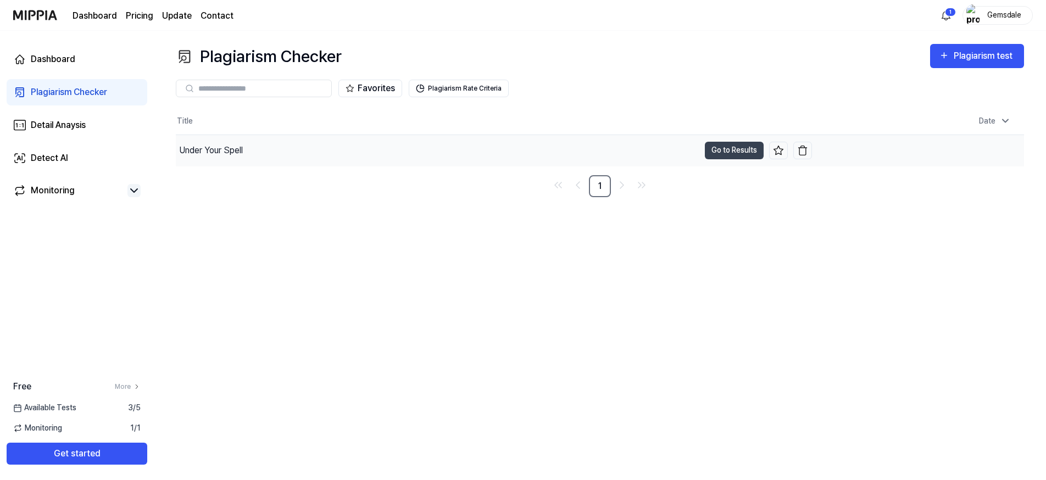
click at [207, 148] on div "Under Your Spell" at bounding box center [211, 150] width 64 height 13
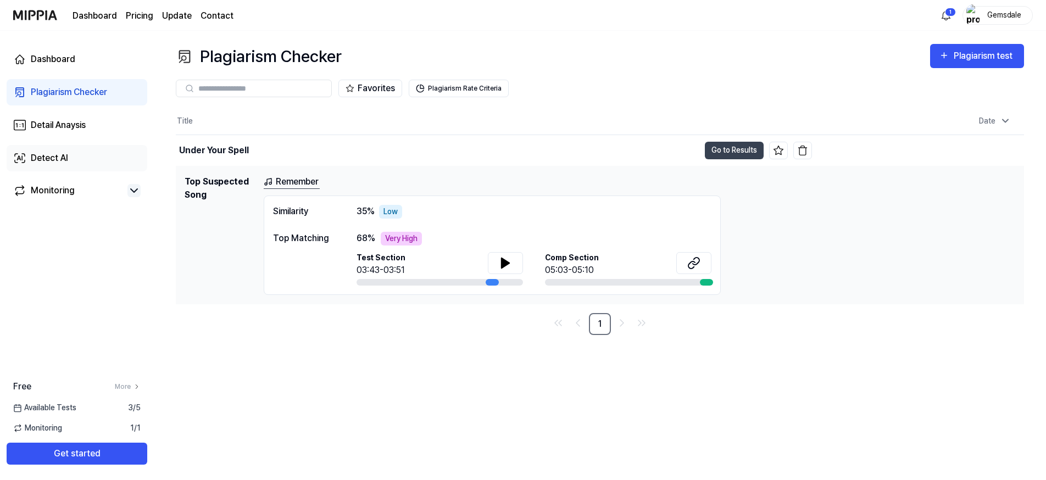
click at [42, 157] on div "Detect AI" at bounding box center [49, 158] width 37 height 13
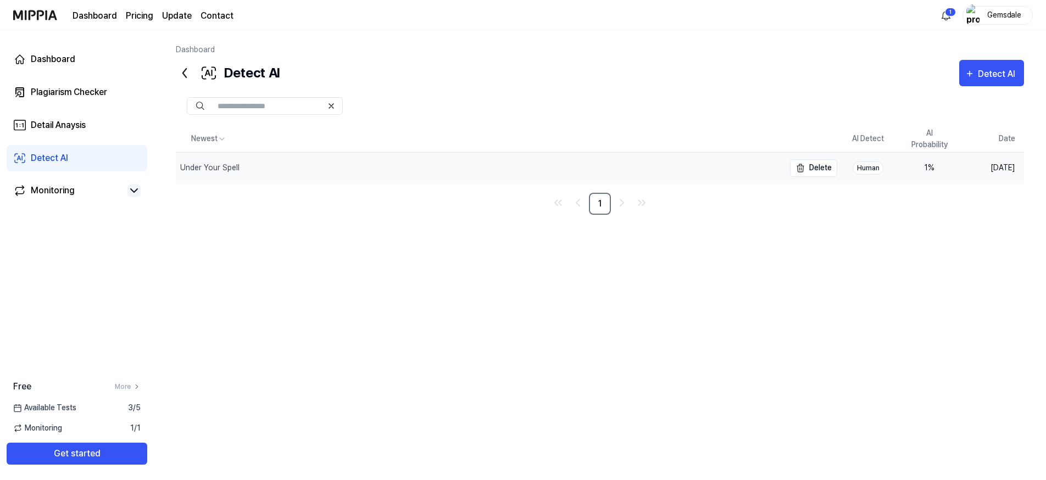
click at [230, 166] on div "Under Your Spell" at bounding box center [209, 168] width 59 height 12
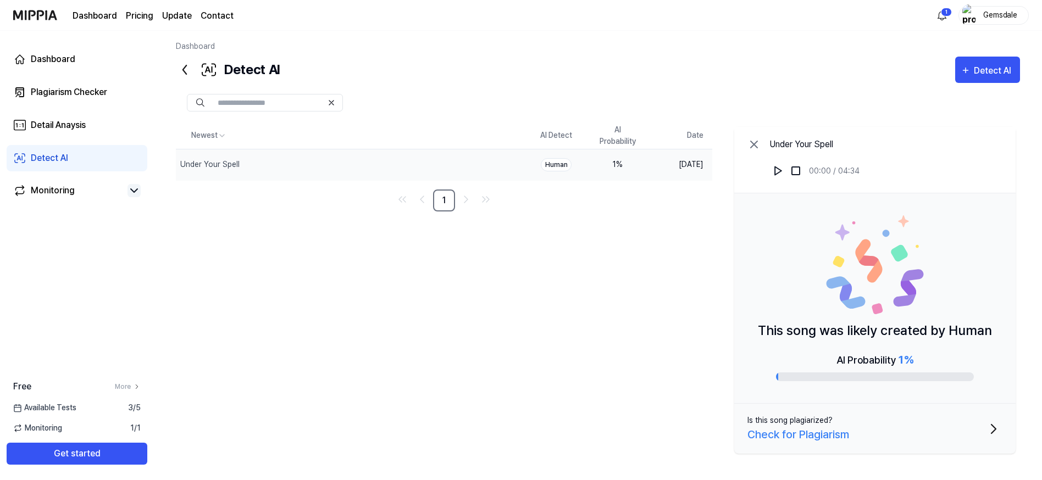
scroll to position [3, 0]
click at [866, 362] on div "AI Probability 1 %" at bounding box center [874, 360] width 77 height 16
click at [949, 356] on div "AI Probability 1 %" at bounding box center [875, 367] width 198 height 30
click at [988, 430] on icon "button" at bounding box center [994, 429] width 18 height 18
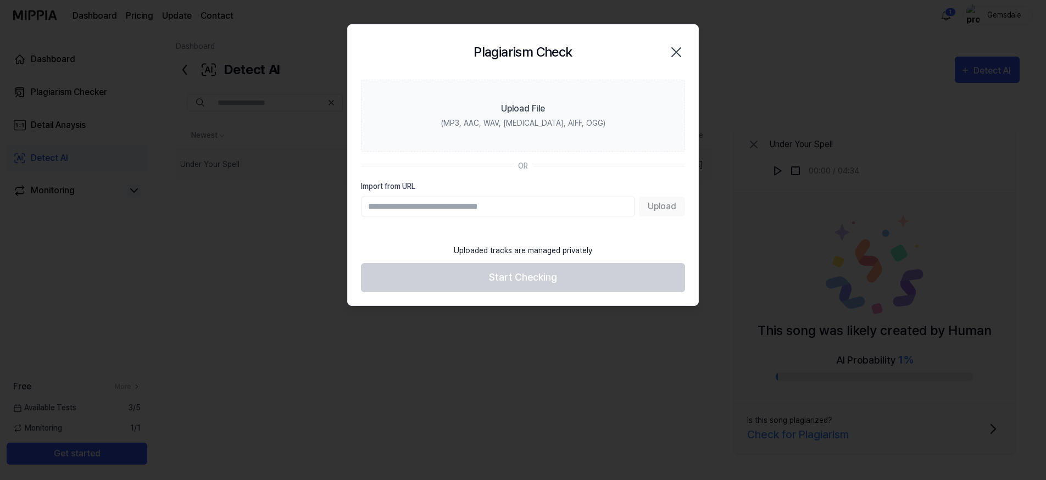
click at [676, 52] on icon "button" at bounding box center [676, 52] width 9 height 9
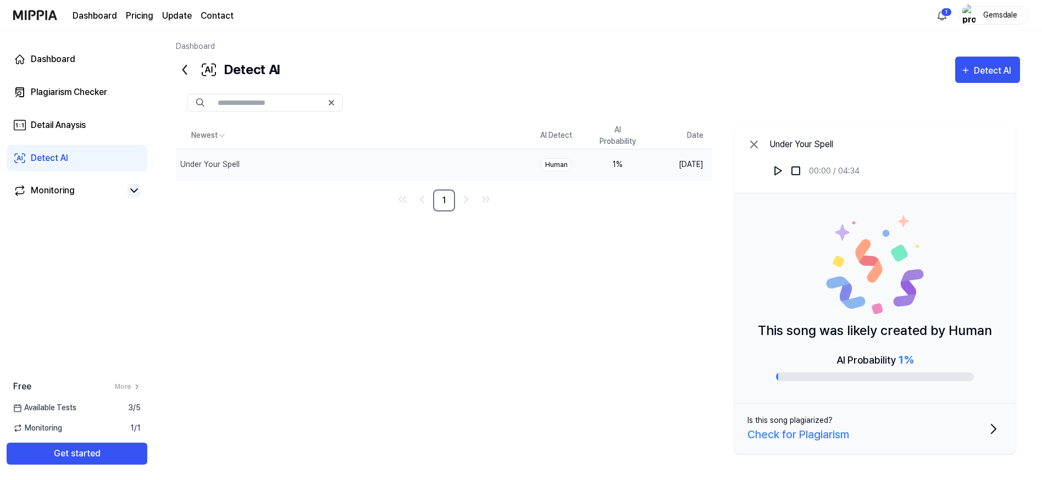
click at [335, 43] on div "Dashboard" at bounding box center [598, 49] width 844 height 16
click at [46, 33] on div "Dashboard Plagiarism Checker Detail Anaysis Detect AI Monitoring" at bounding box center [77, 125] width 154 height 189
click at [943, 16] on html "Dashboard Pricing Update Contact 1 Gemsdale Dashboard Plagiarism Checker Detail…" at bounding box center [521, 237] width 1042 height 480
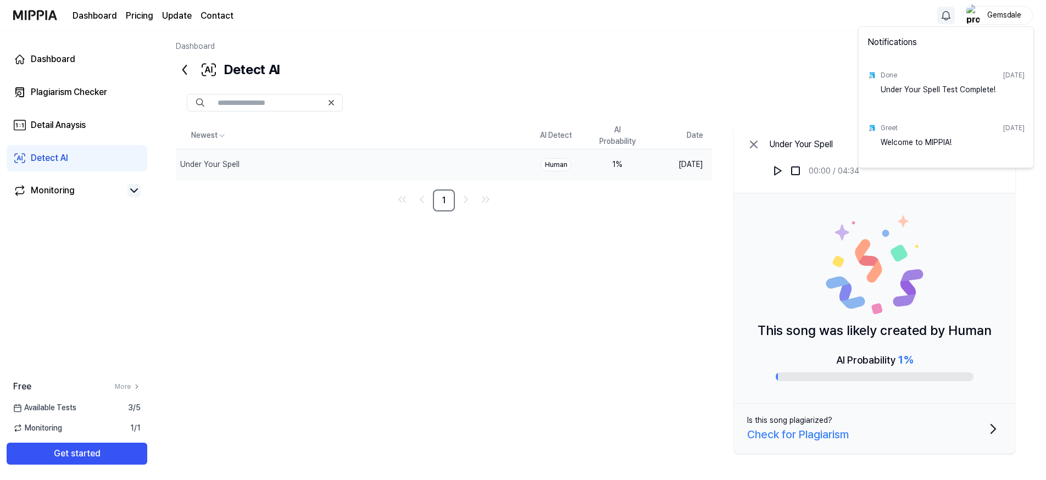
click at [911, 76] on div "Done [DATE]" at bounding box center [953, 75] width 144 height 18
click at [906, 88] on div "Under Your Spell Test Complete!" at bounding box center [953, 95] width 144 height 22
click at [944, 80] on div "Done [DATE]" at bounding box center [953, 75] width 144 height 18
click at [996, 14] on html "Dashboard Pricing Update Contact Gemsdale Dashboard Plagiarism Checker Detail A…" at bounding box center [523, 237] width 1046 height 480
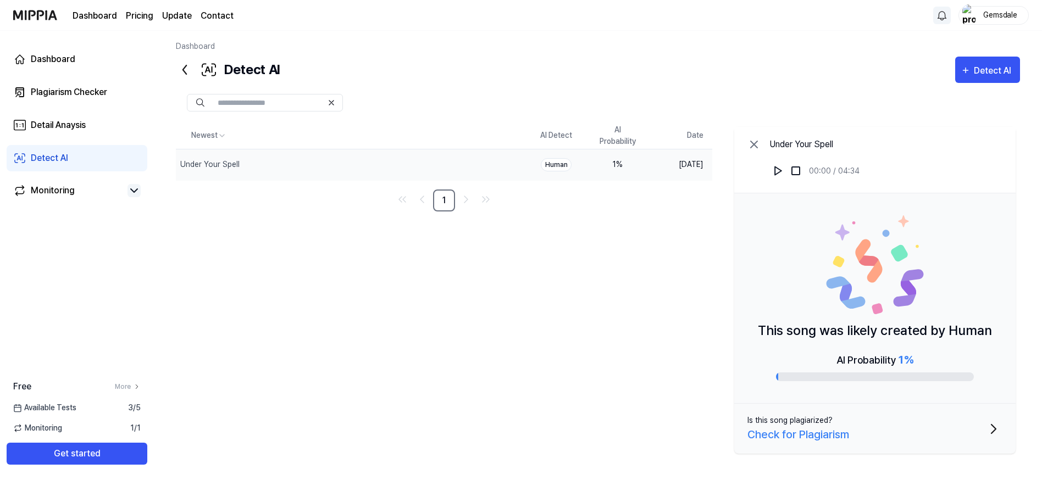
click at [242, 65] on div "Detect AI" at bounding box center [228, 70] width 104 height 26
click at [259, 103] on input "text" at bounding box center [270, 103] width 105 height 10
click at [53, 121] on div "Detail Anaysis" at bounding box center [58, 125] width 55 height 13
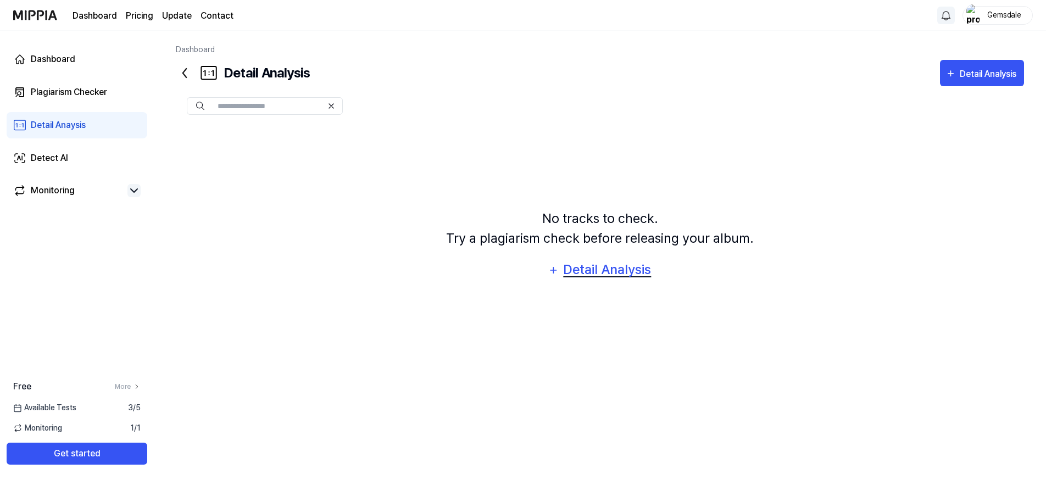
click at [580, 263] on div "Detail Analysis" at bounding box center [608, 269] width 90 height 21
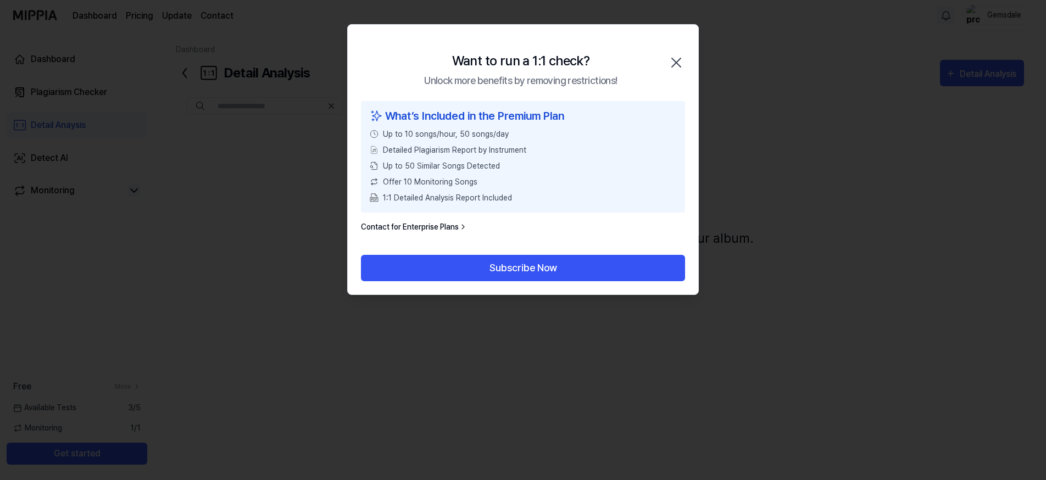
click at [429, 222] on link "Contact for Enterprise Plans" at bounding box center [414, 227] width 107 height 12
